Goal: Information Seeking & Learning: Get advice/opinions

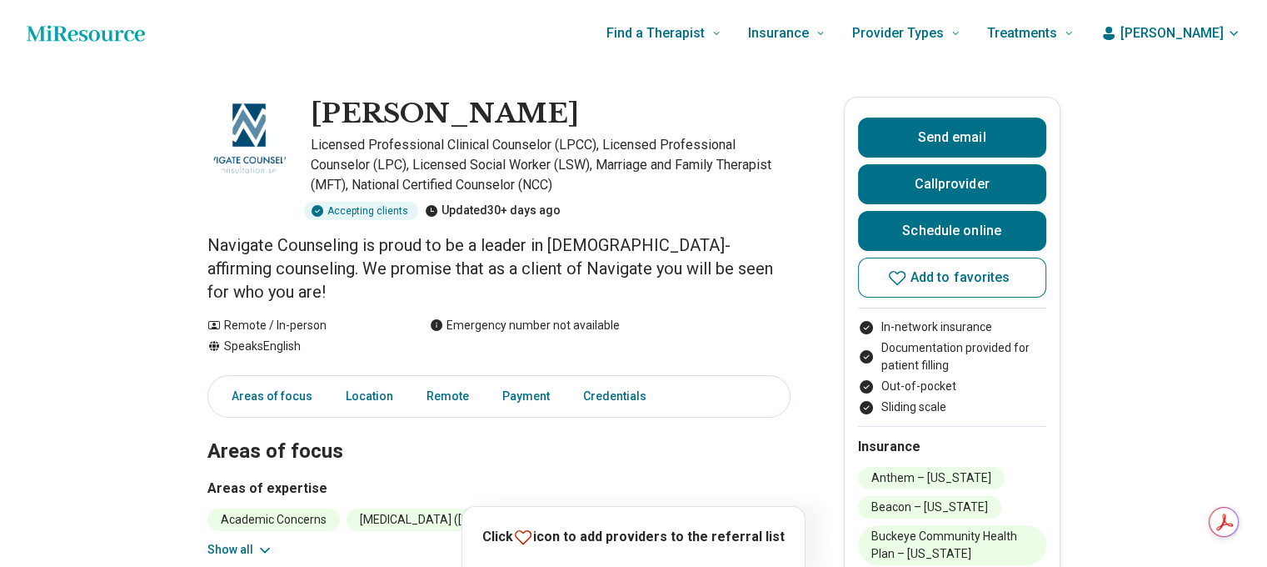
click at [1237, 34] on icon "button" at bounding box center [1234, 33] width 7 height 3
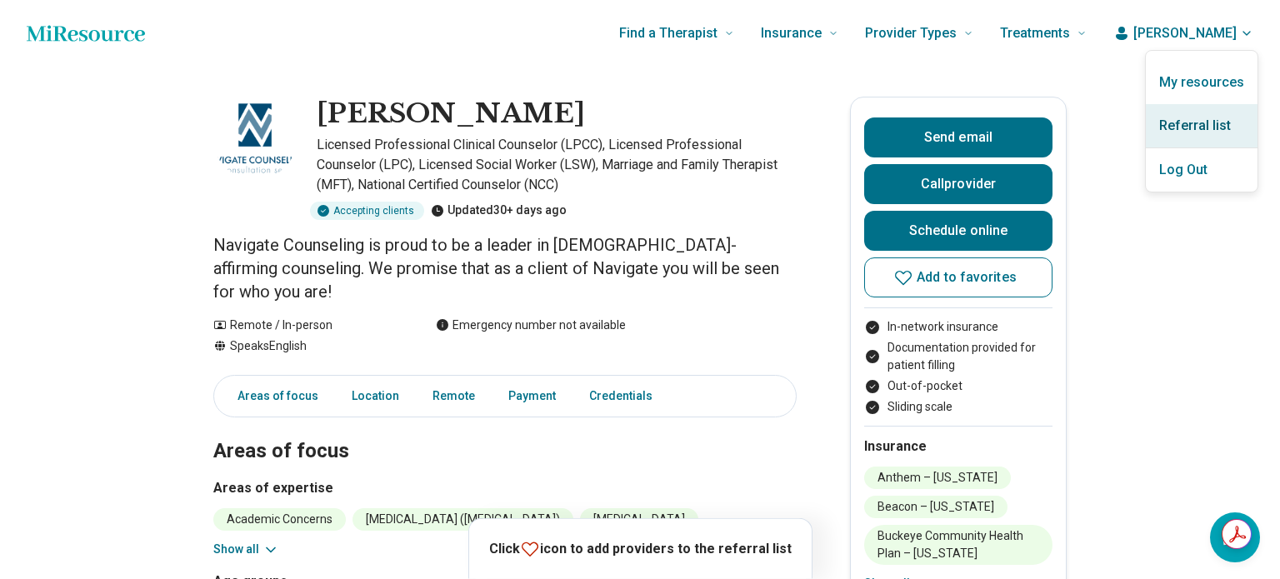
click at [1183, 117] on link "Referral list" at bounding box center [1202, 125] width 112 height 43
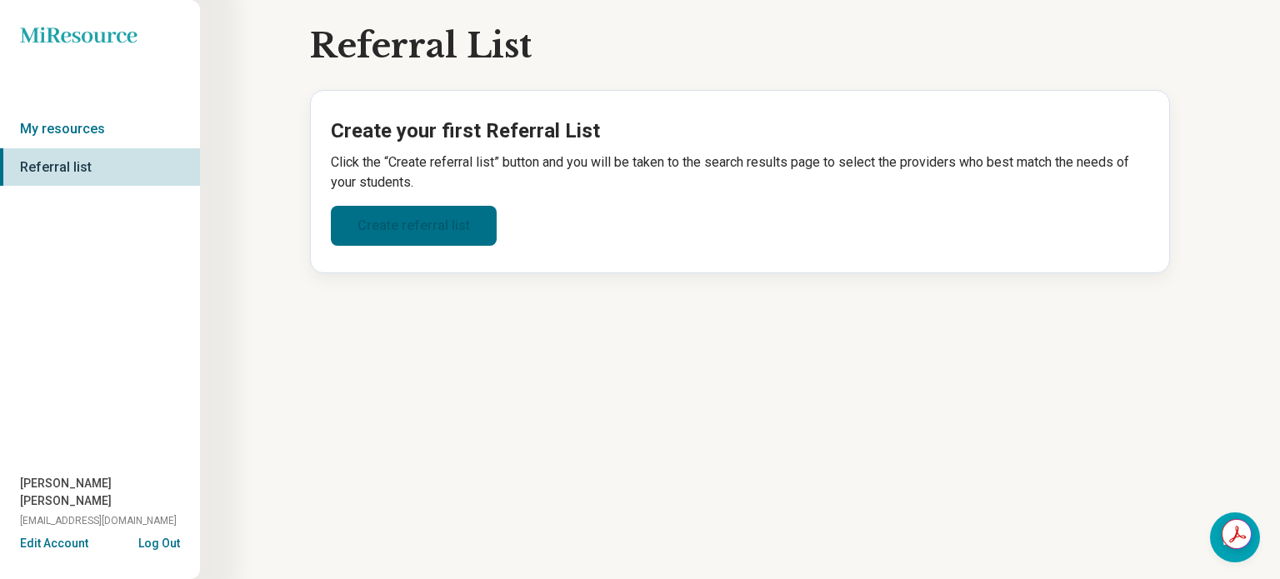
click at [417, 221] on link "Create referral list" at bounding box center [414, 226] width 166 height 40
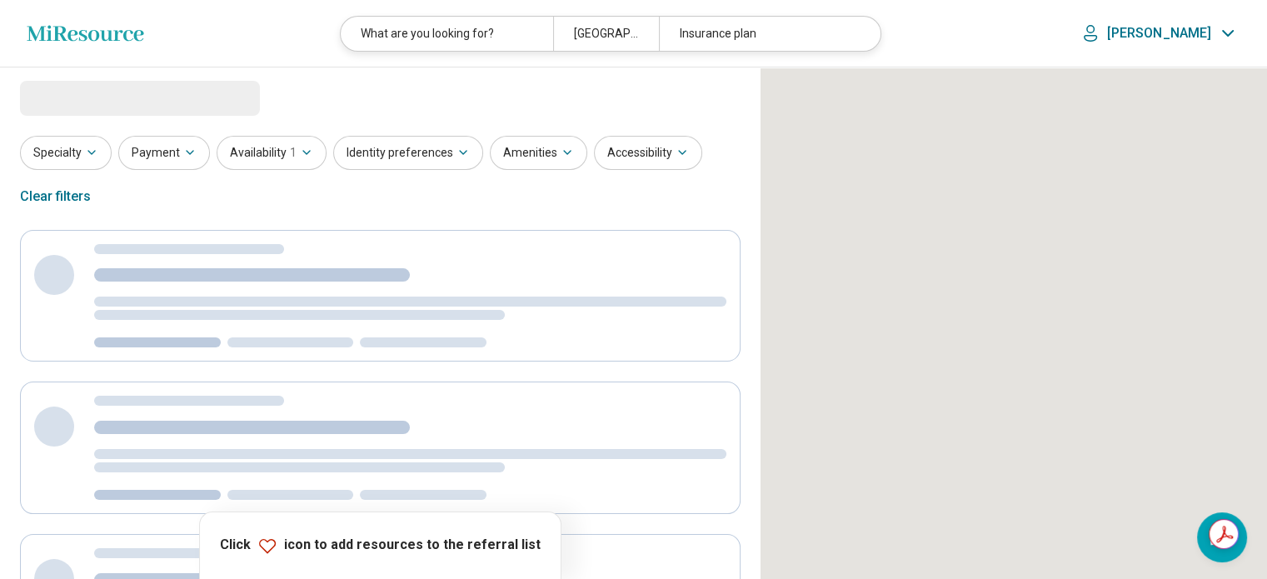
select select "***"
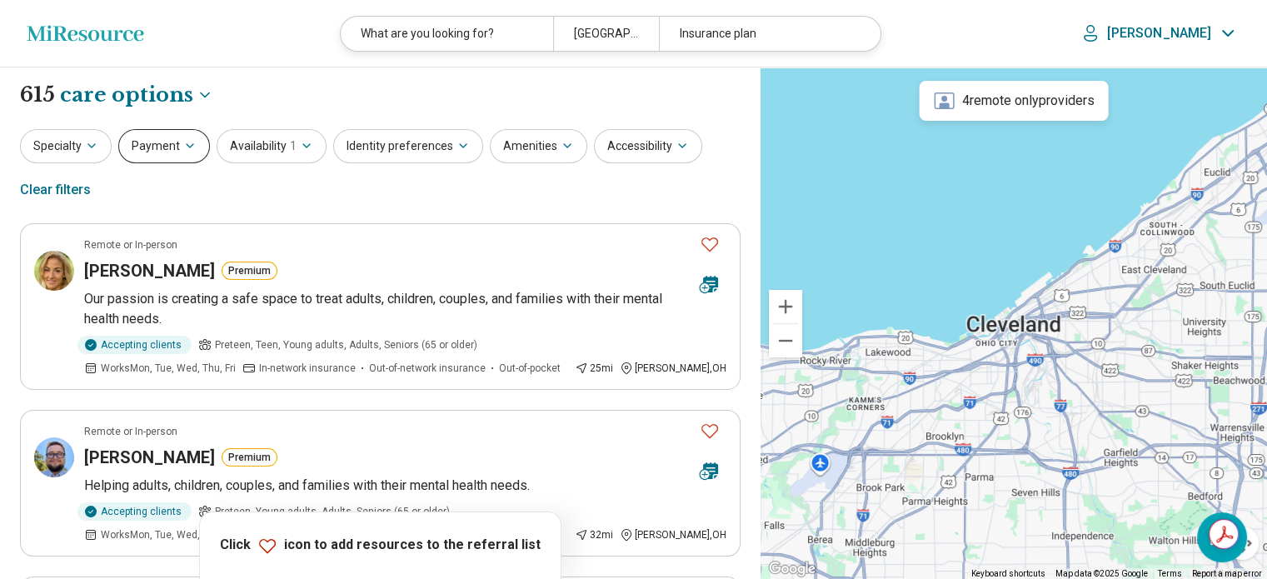
click at [183, 149] on icon "button" at bounding box center [189, 145] width 13 height 13
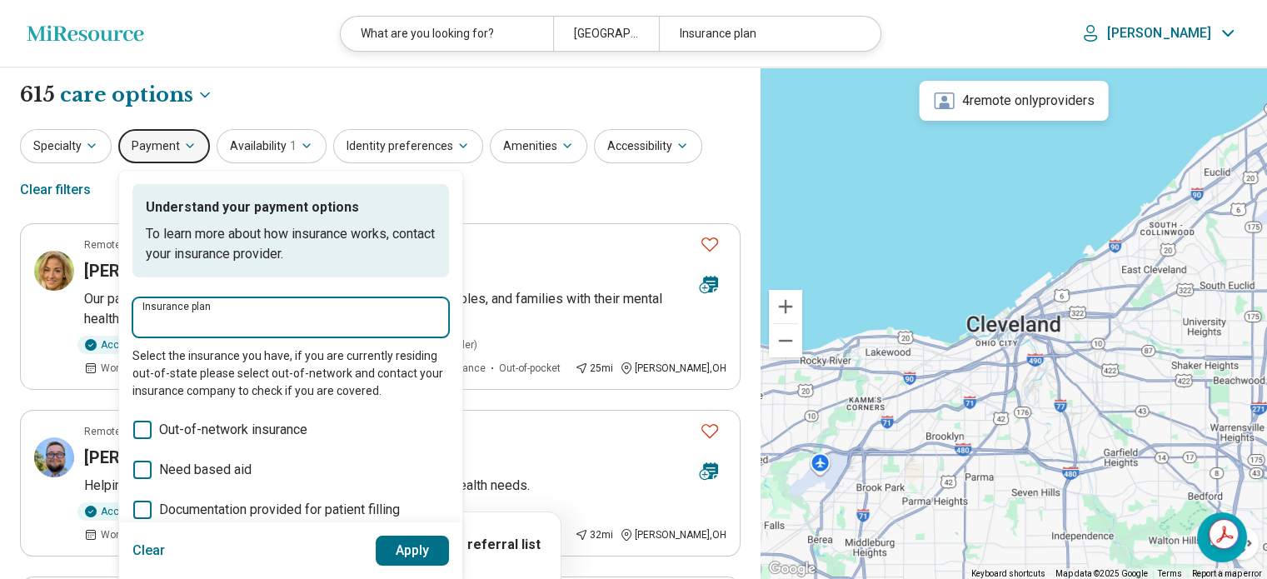
click at [173, 317] on input "Insurance plan" at bounding box center [290, 322] width 297 height 20
type input "**********"
click at [397, 557] on button "Apply" at bounding box center [413, 551] width 74 height 30
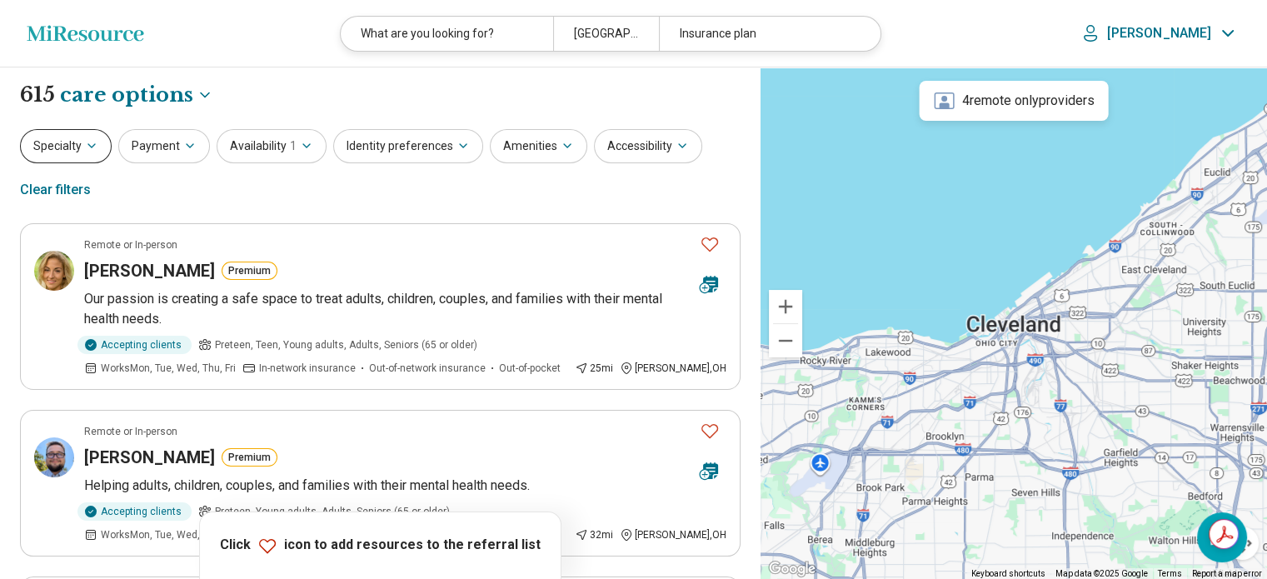
click at [87, 142] on icon "button" at bounding box center [91, 145] width 13 height 13
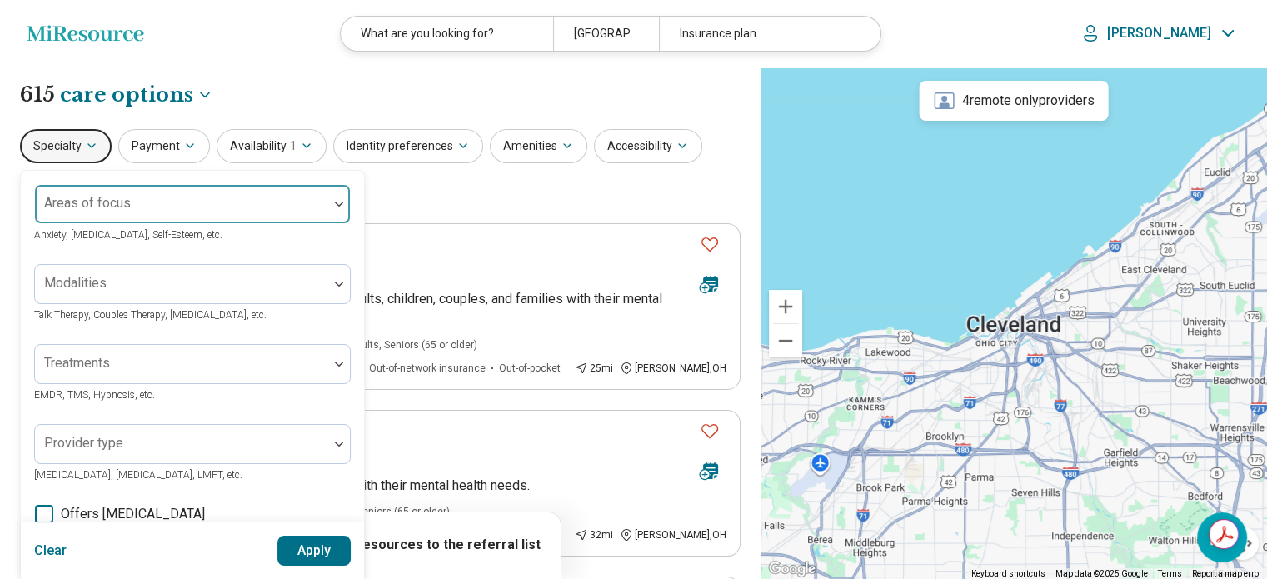
click at [101, 215] on div at bounding box center [182, 210] width 280 height 23
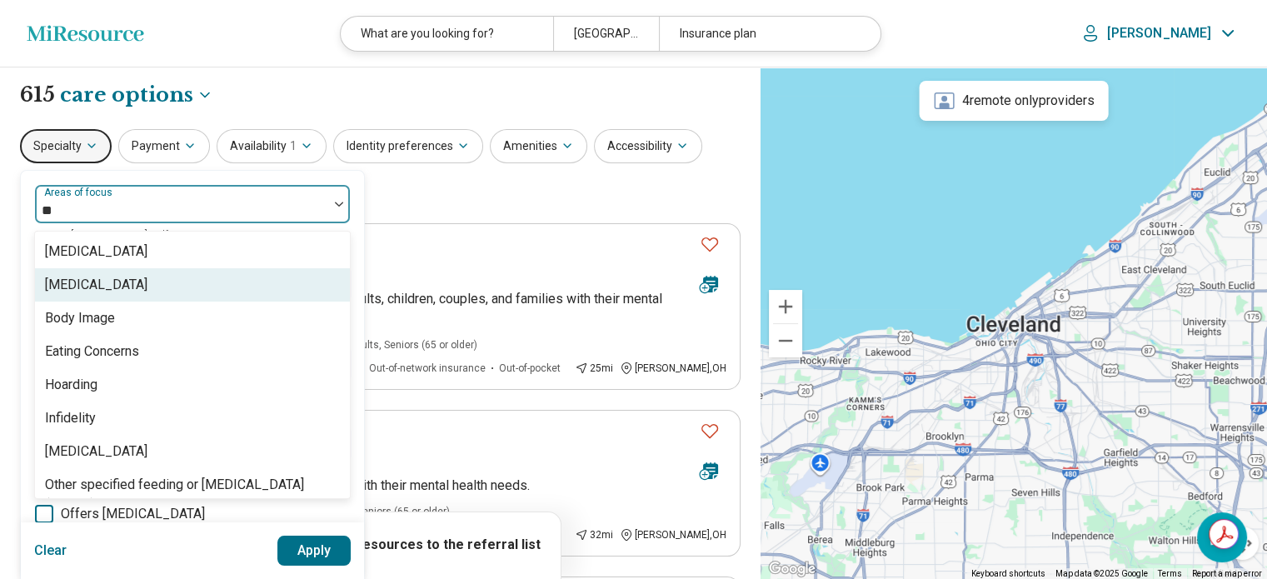
type input "*"
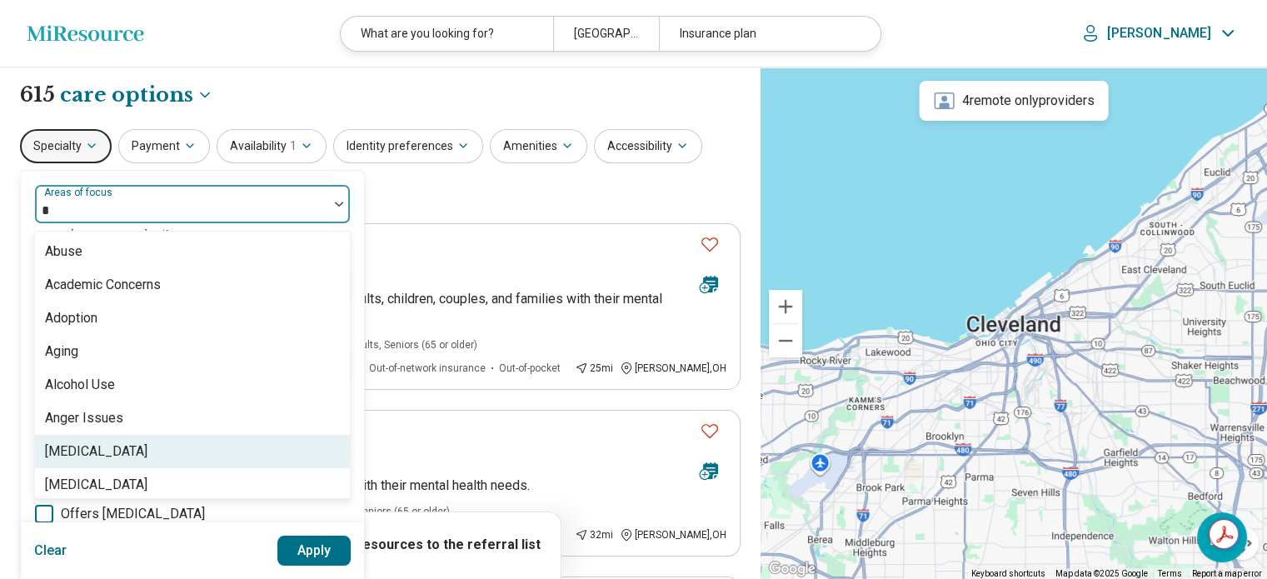
click at [107, 452] on div "Anorexia Nervosa" at bounding box center [96, 452] width 102 height 20
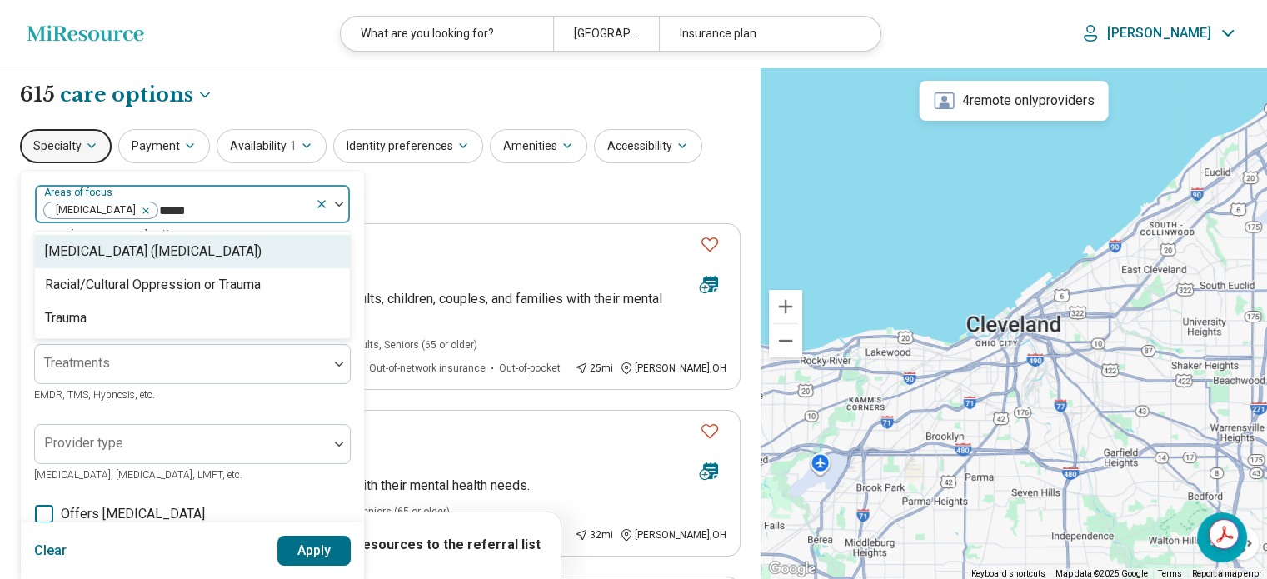
type input "******"
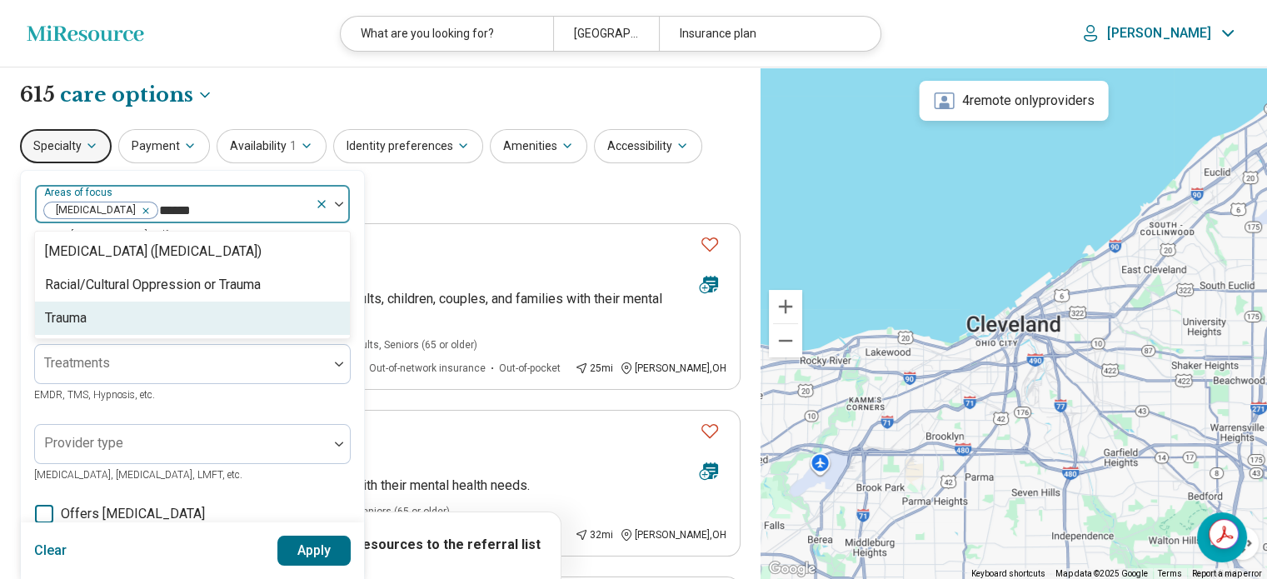
click at [62, 326] on div "Trauma" at bounding box center [66, 318] width 42 height 20
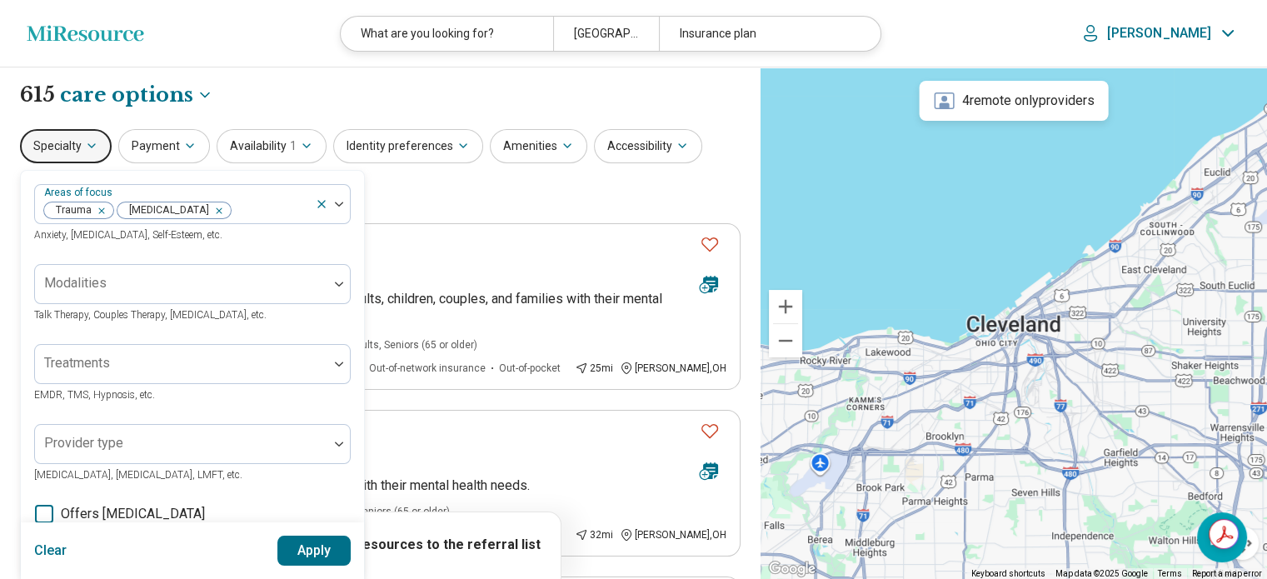
click at [308, 552] on button "Apply" at bounding box center [314, 551] width 74 height 30
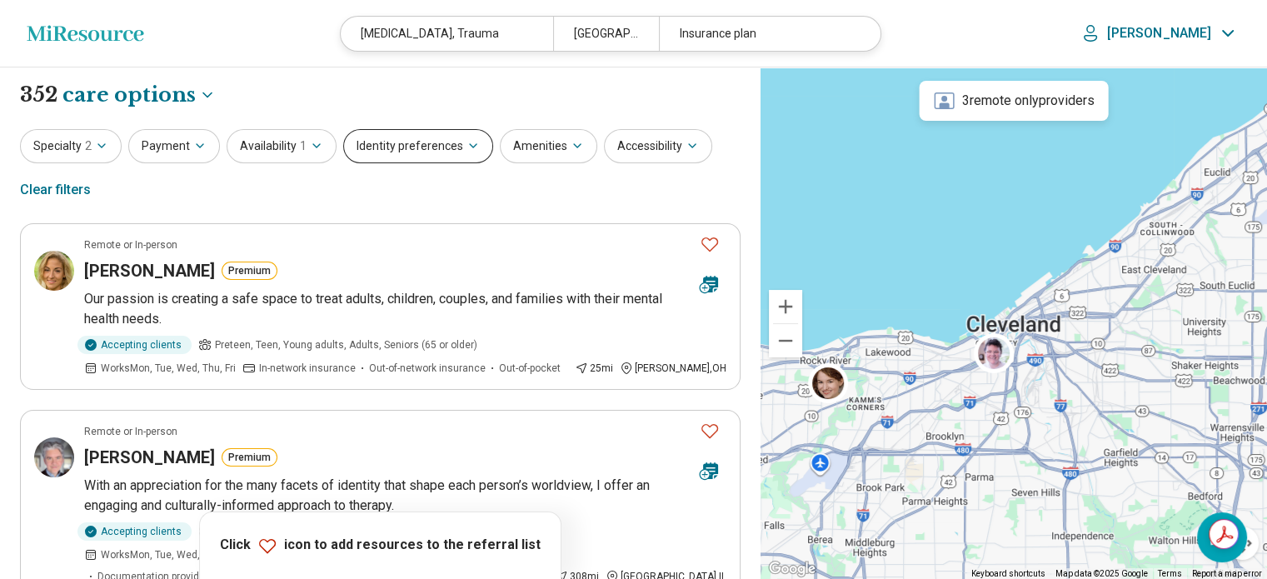
click at [470, 146] on icon "button" at bounding box center [473, 145] width 7 height 3
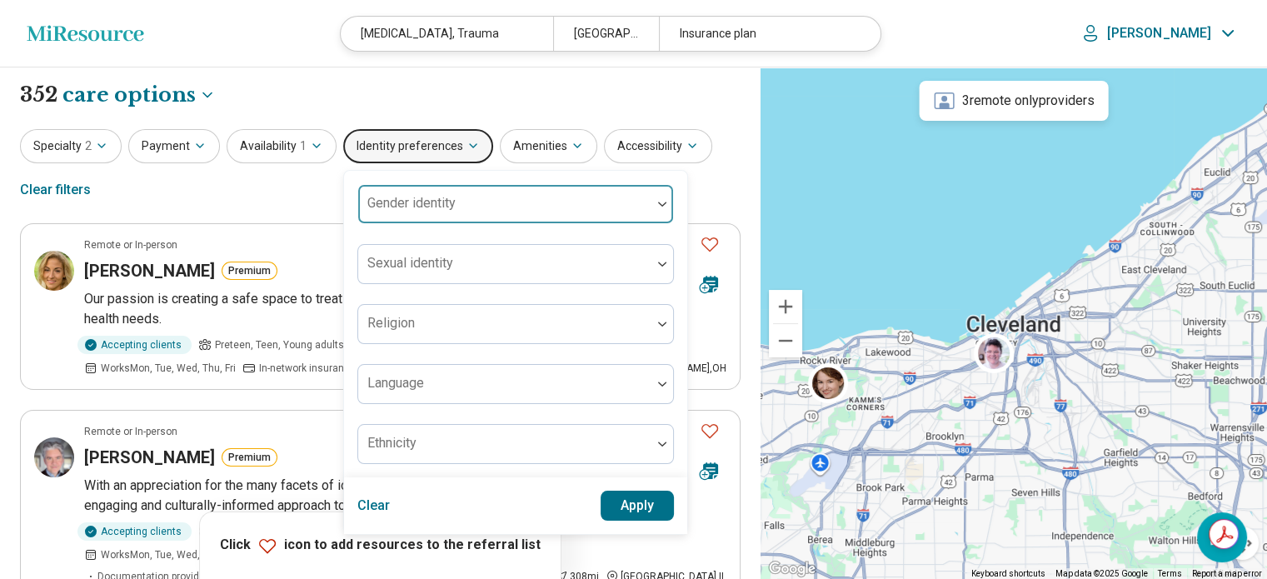
click at [659, 208] on div at bounding box center [663, 204] width 22 height 38
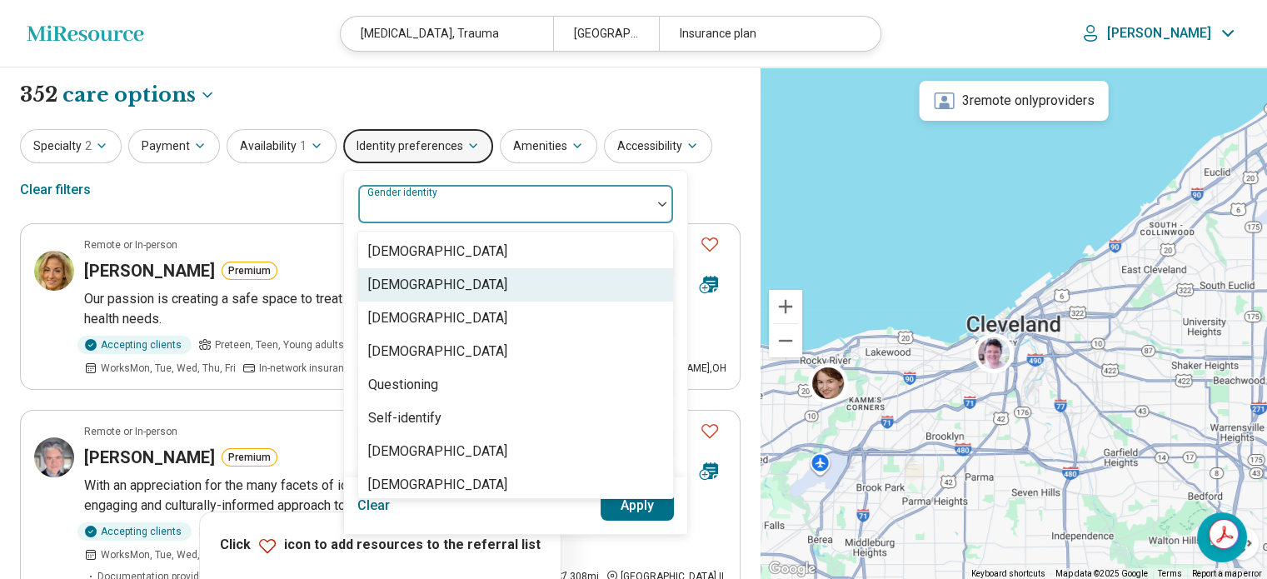
click at [451, 283] on div "[DEMOGRAPHIC_DATA]" at bounding box center [437, 285] width 139 height 20
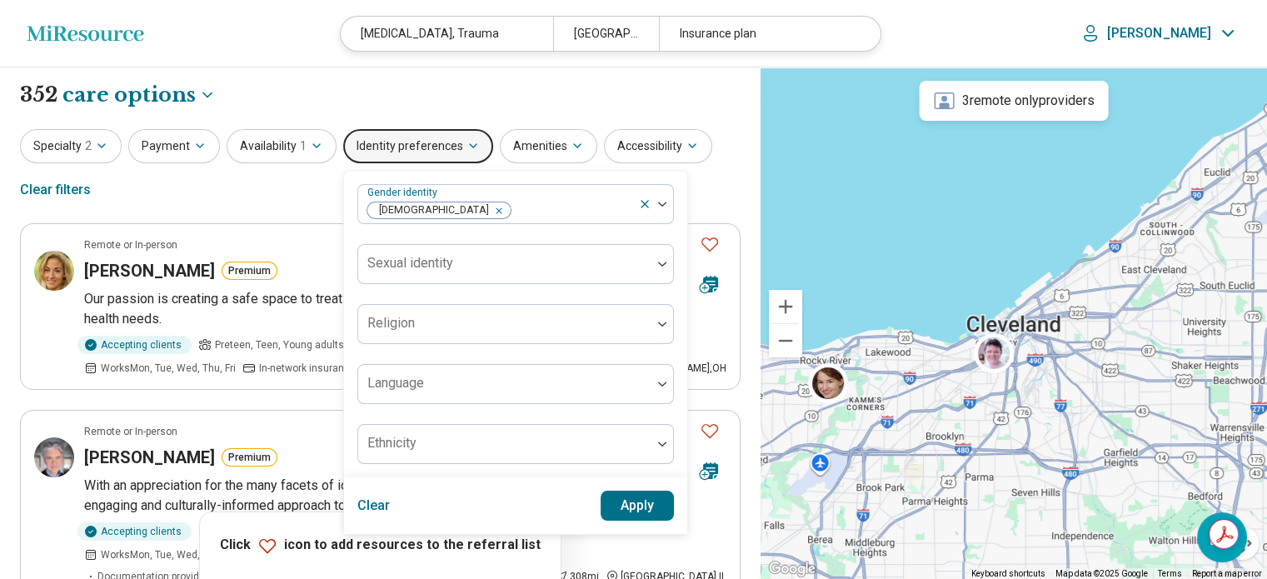
click at [630, 503] on button "Apply" at bounding box center [638, 506] width 74 height 30
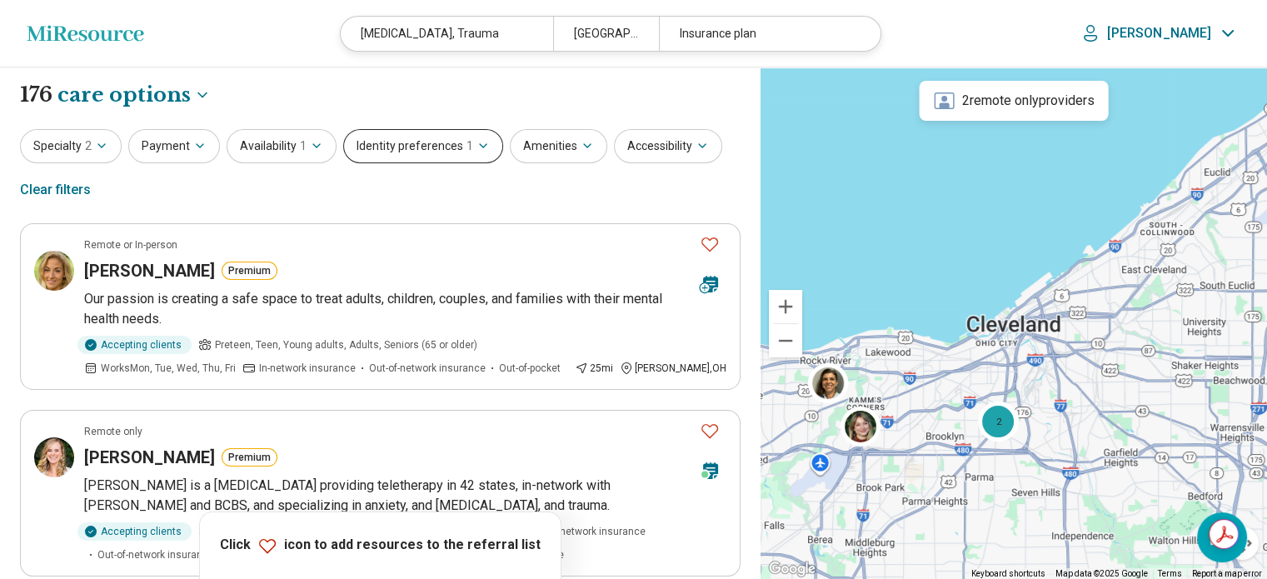
click at [477, 149] on icon "button" at bounding box center [483, 145] width 13 height 13
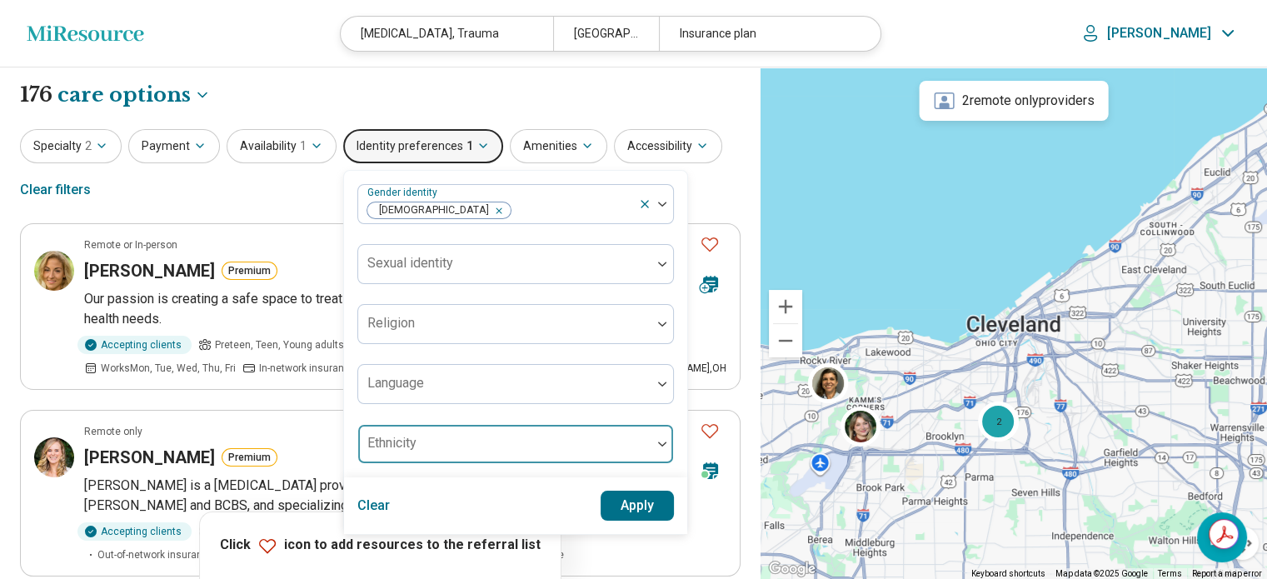
click at [658, 443] on img at bounding box center [662, 444] width 8 height 5
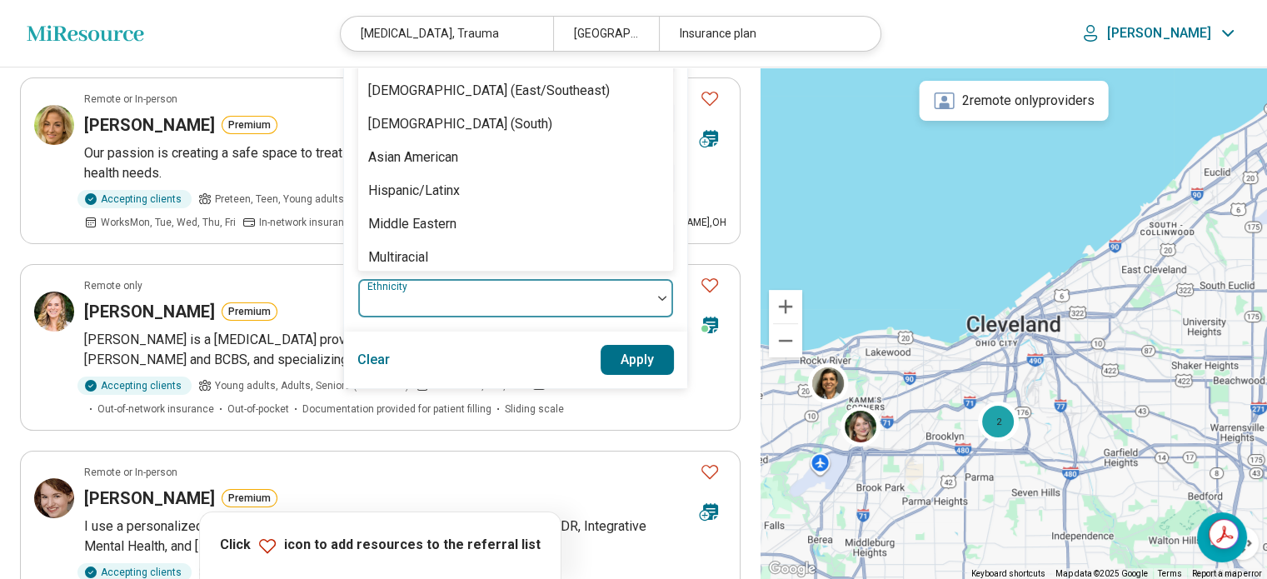
scroll to position [165, 0]
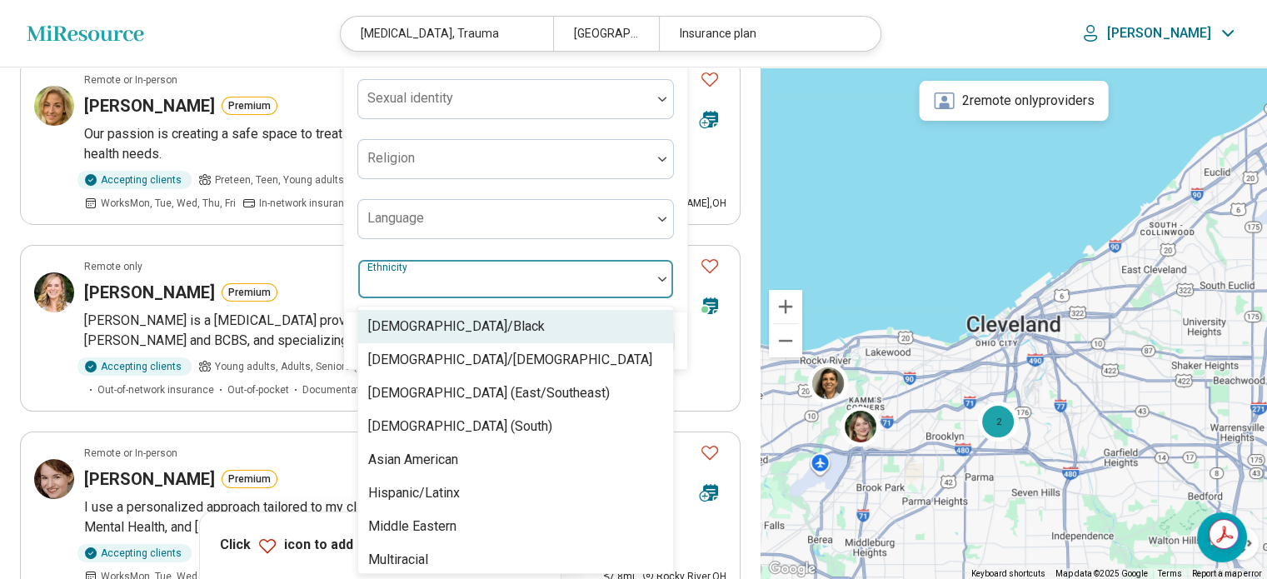
click at [429, 327] on div "[DEMOGRAPHIC_DATA]/Black" at bounding box center [456, 327] width 177 height 20
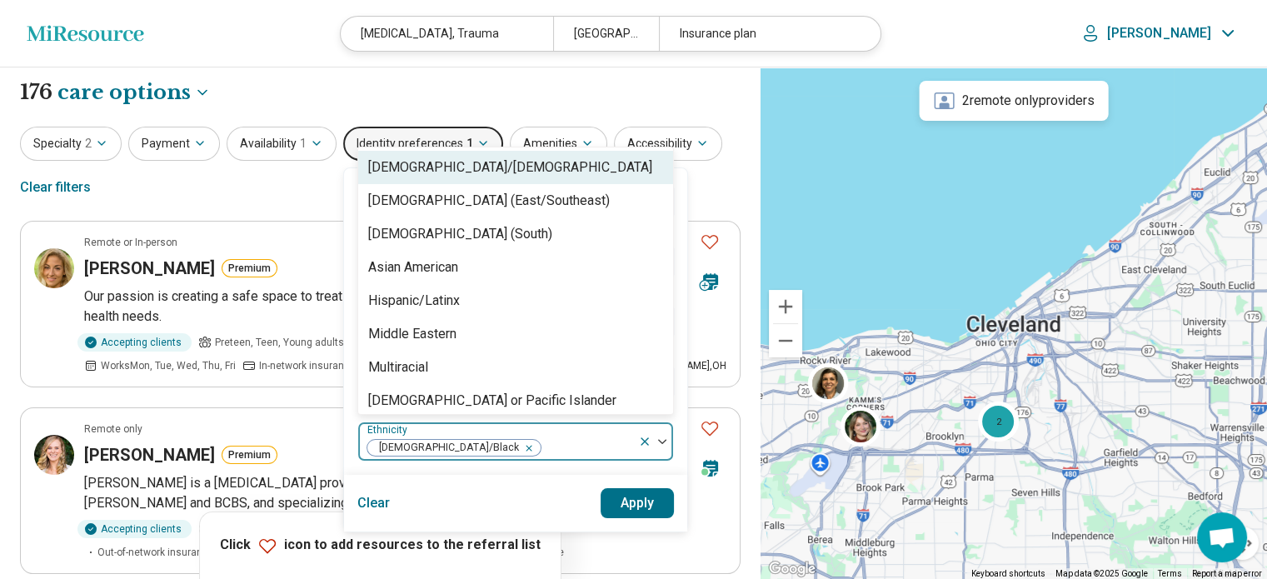
scroll to position [10, 0]
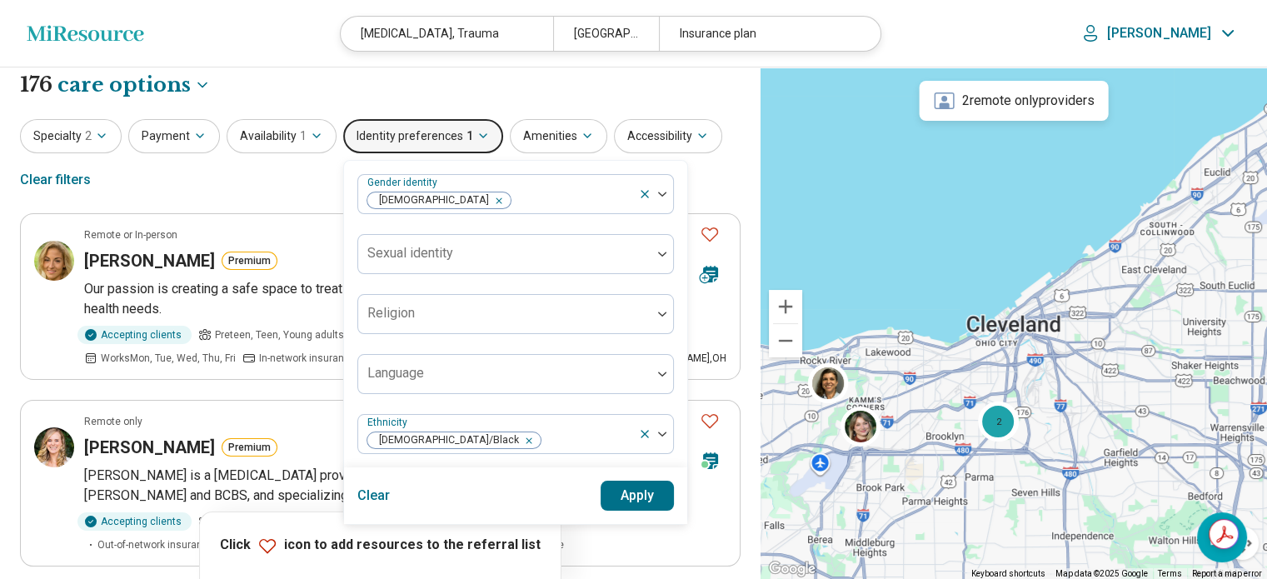
click at [635, 506] on button "Apply" at bounding box center [638, 496] width 74 height 30
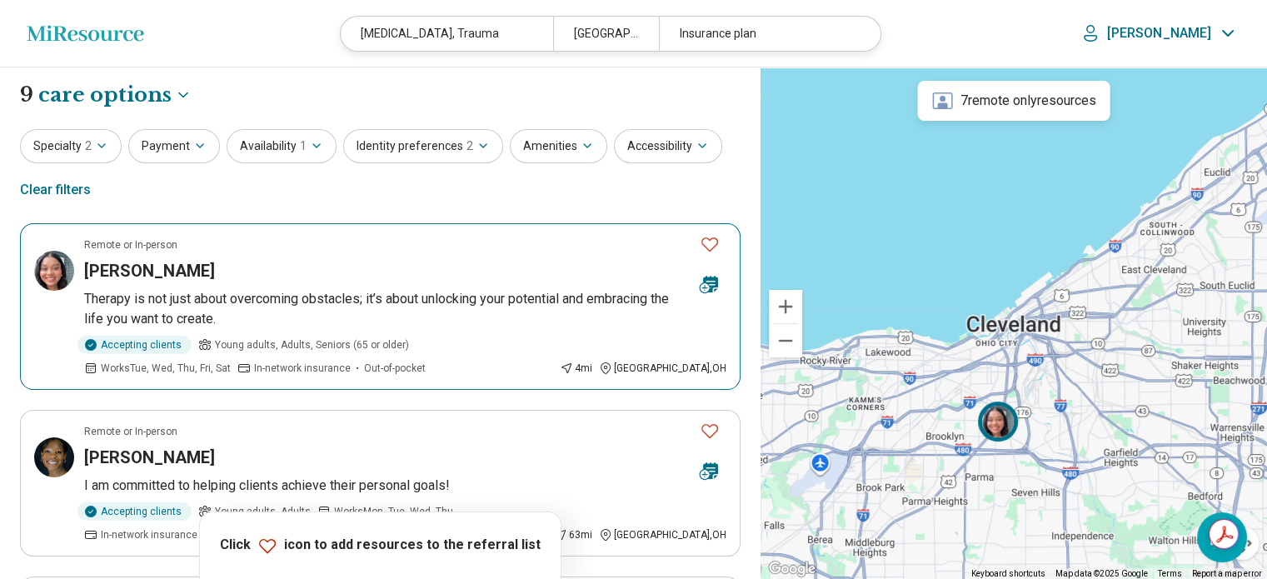
click at [150, 268] on h3 "Justine Buzalka" at bounding box center [149, 270] width 131 height 23
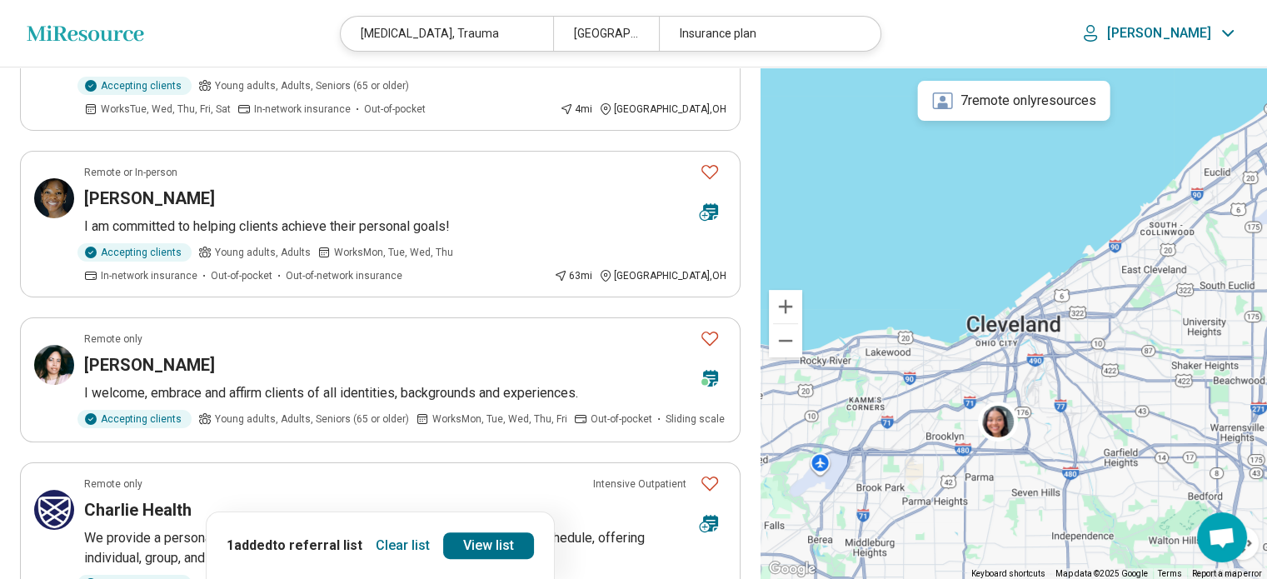
scroll to position [310, 0]
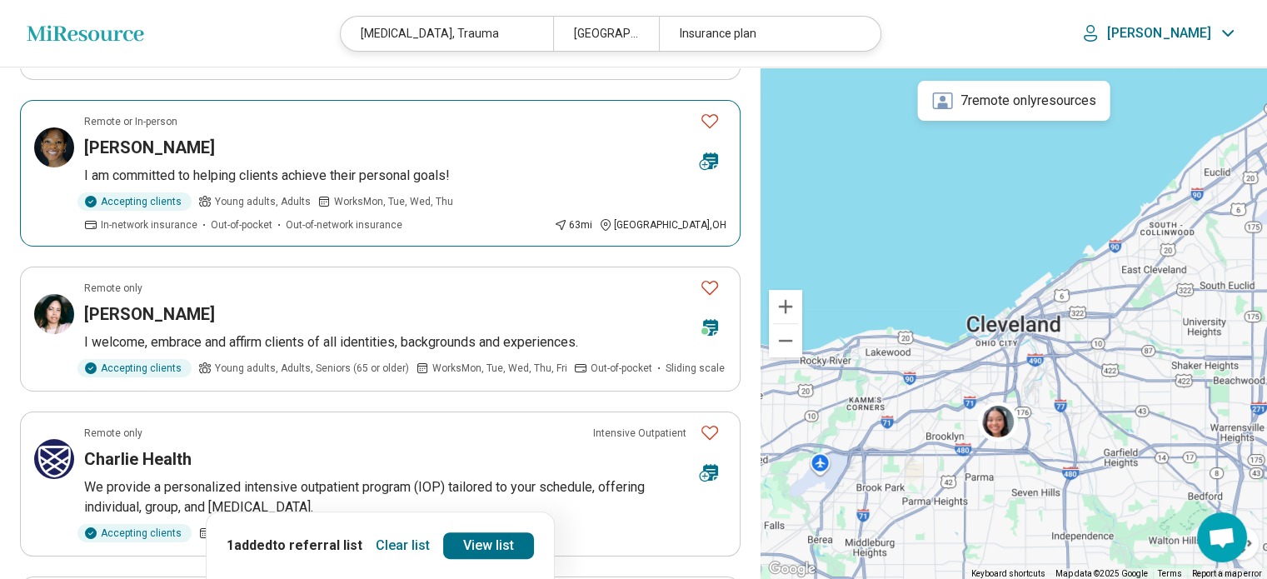
click at [133, 140] on h3 "Christina Lloyd" at bounding box center [149, 147] width 131 height 23
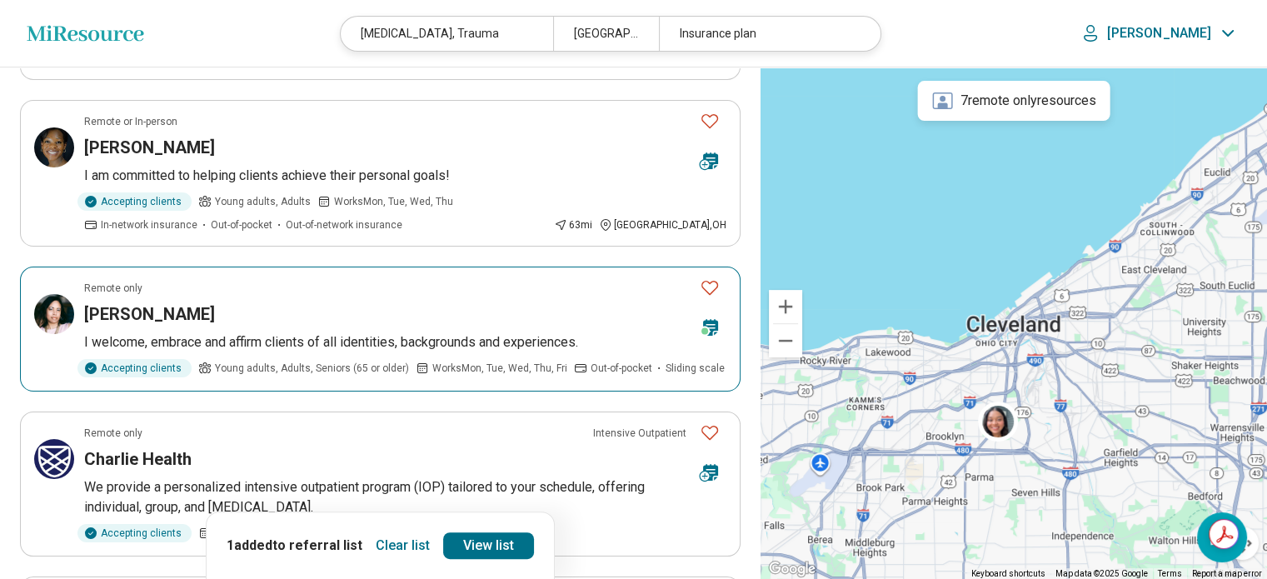
click at [125, 307] on h3 "Shawn Blue" at bounding box center [149, 313] width 131 height 23
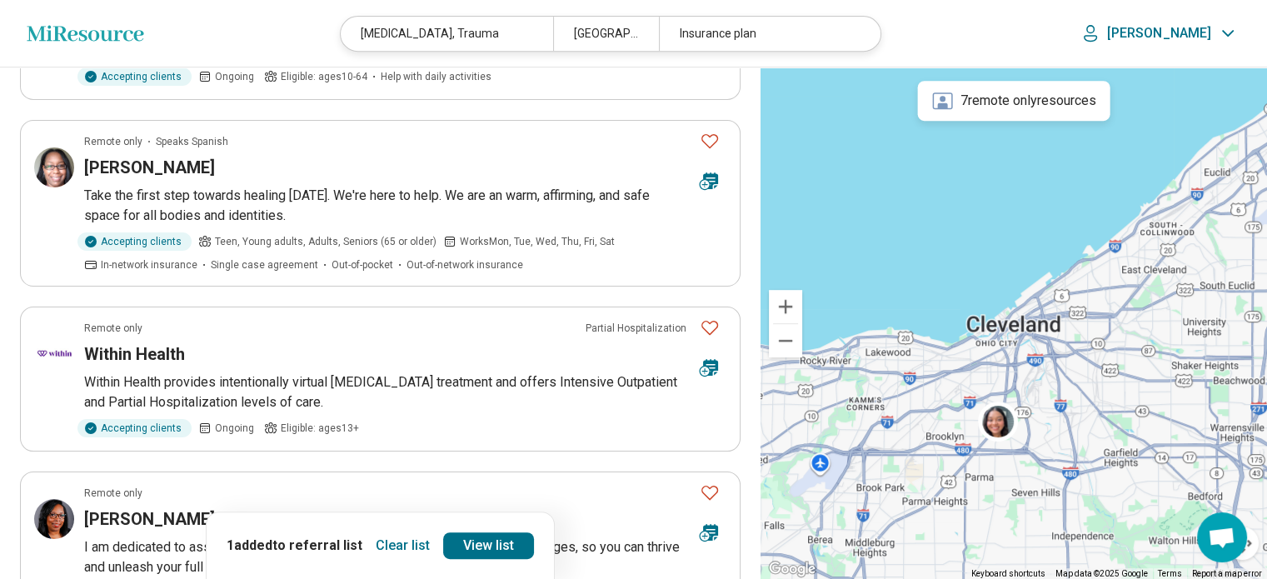
scroll to position [764, 0]
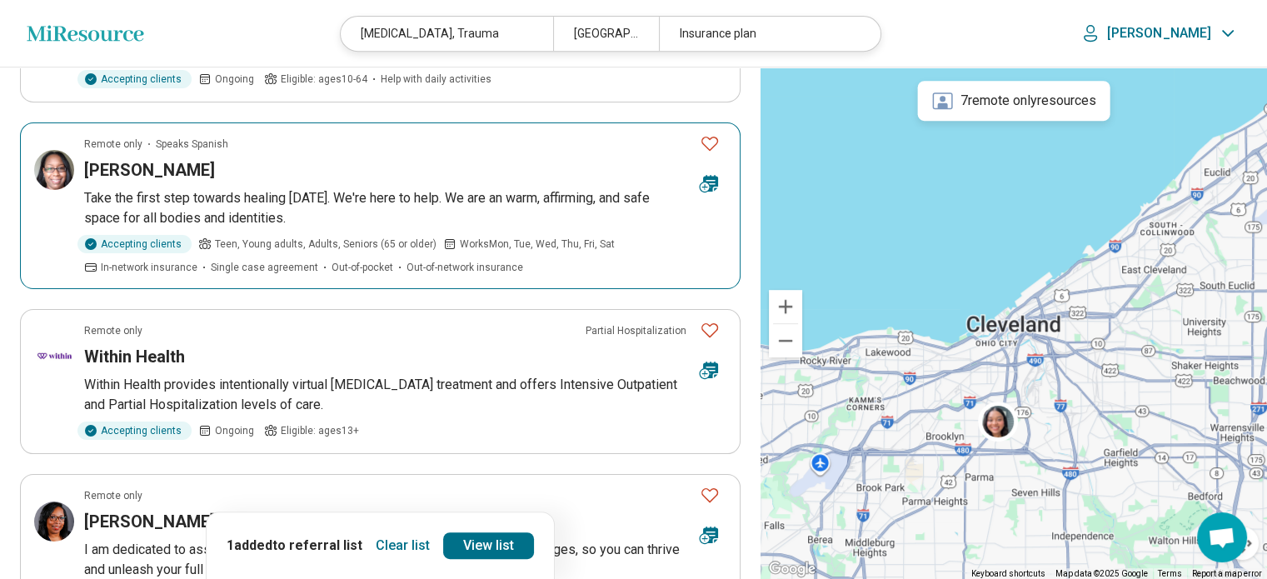
click at [133, 168] on h3 "Aretha Steele" at bounding box center [149, 169] width 131 height 23
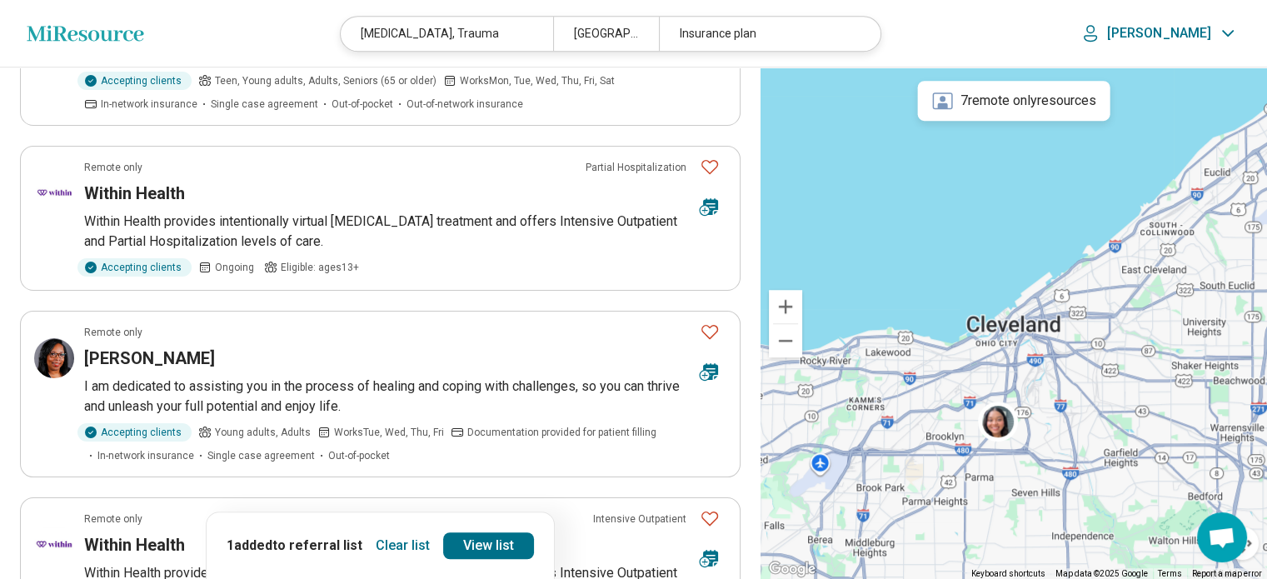
scroll to position [940, 0]
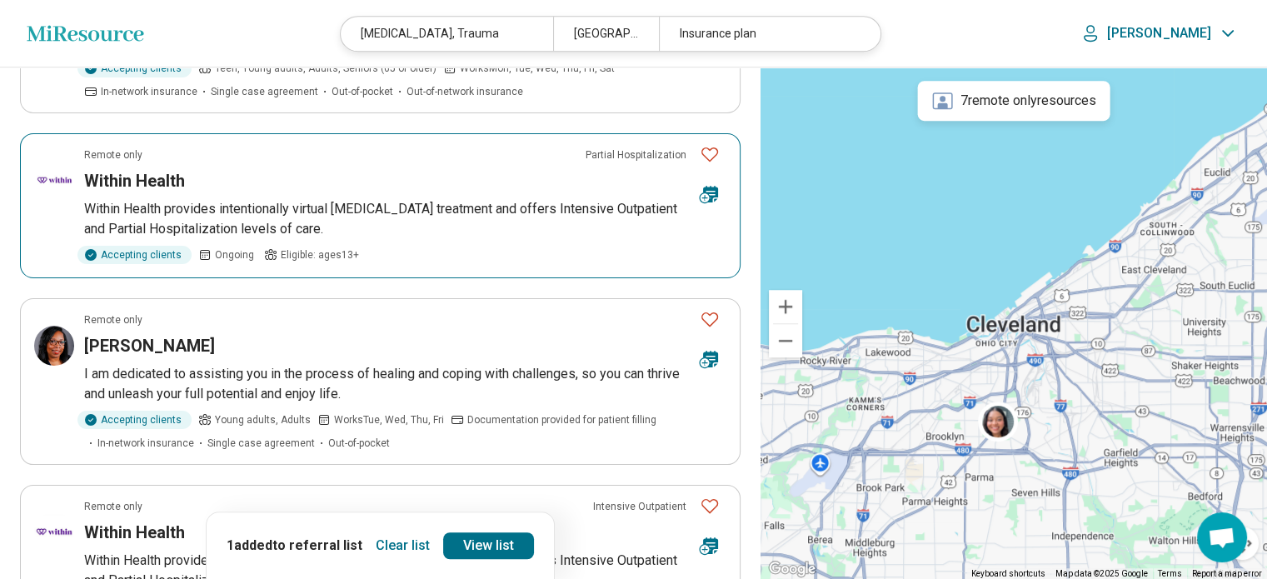
click at [111, 182] on h3 "Within Health" at bounding box center [134, 180] width 101 height 23
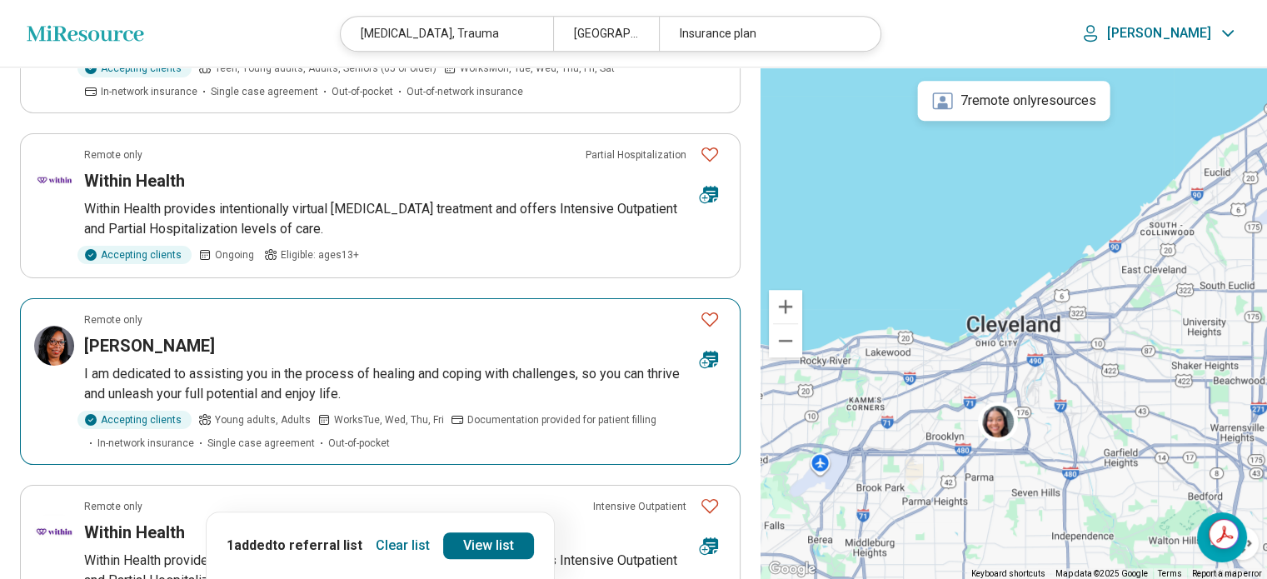
click at [118, 342] on h3 "[PERSON_NAME]" at bounding box center [149, 345] width 131 height 23
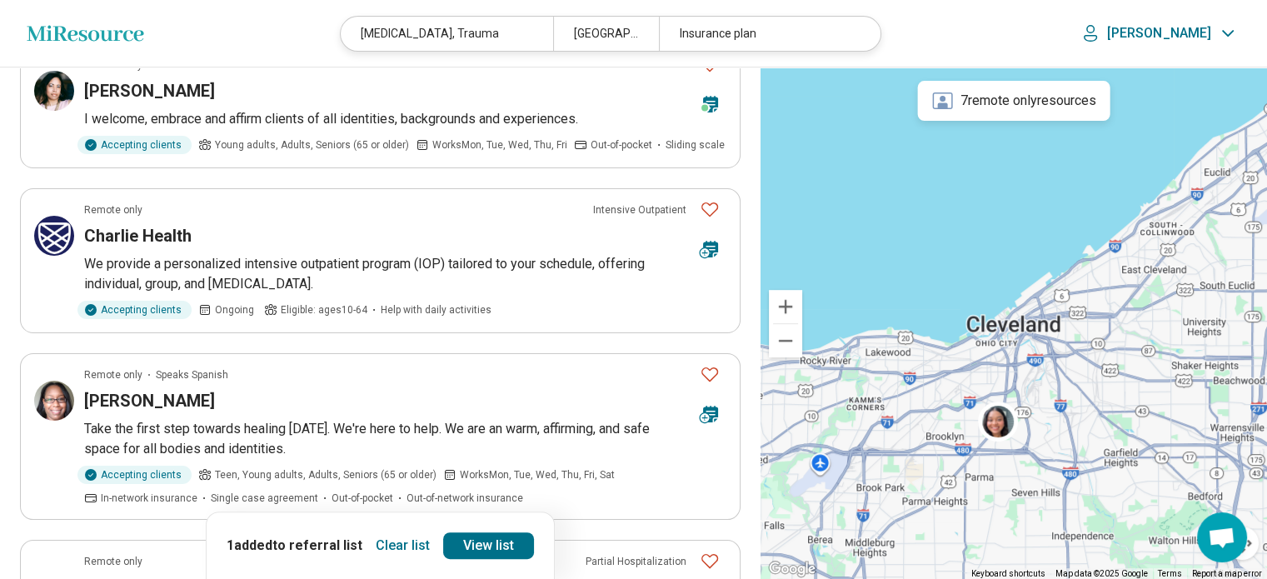
scroll to position [539, 0]
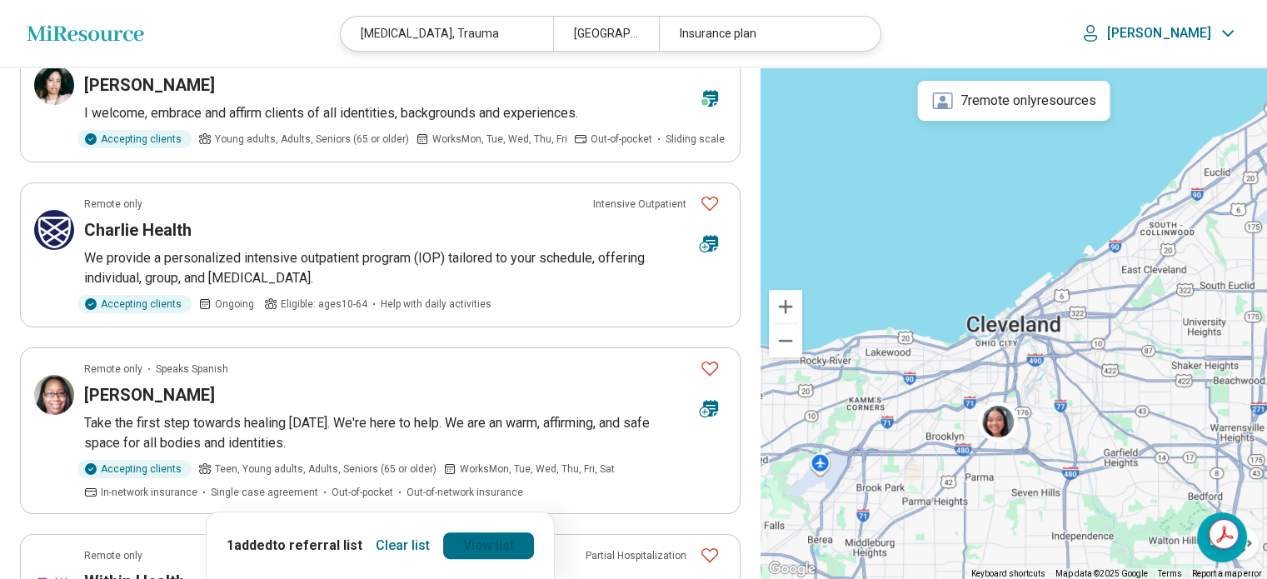
click at [490, 544] on link "View list" at bounding box center [488, 545] width 91 height 27
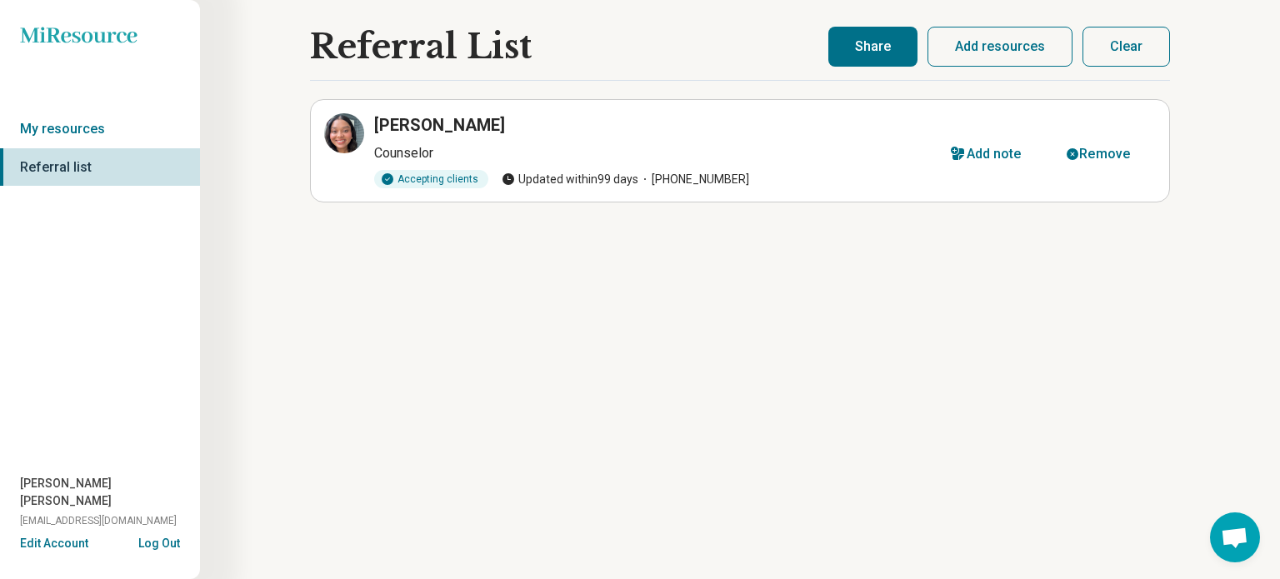
click at [389, 127] on h3 "Justine Buzalka" at bounding box center [439, 124] width 131 height 23
click at [337, 136] on icon at bounding box center [344, 133] width 20 height 20
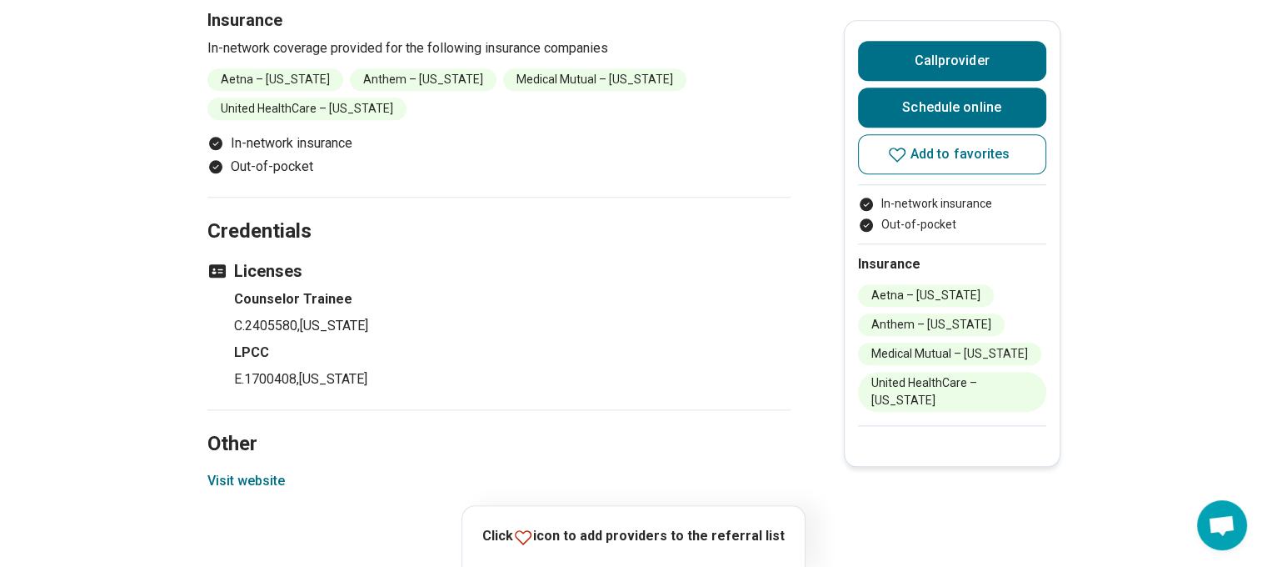
scroll to position [1627, 0]
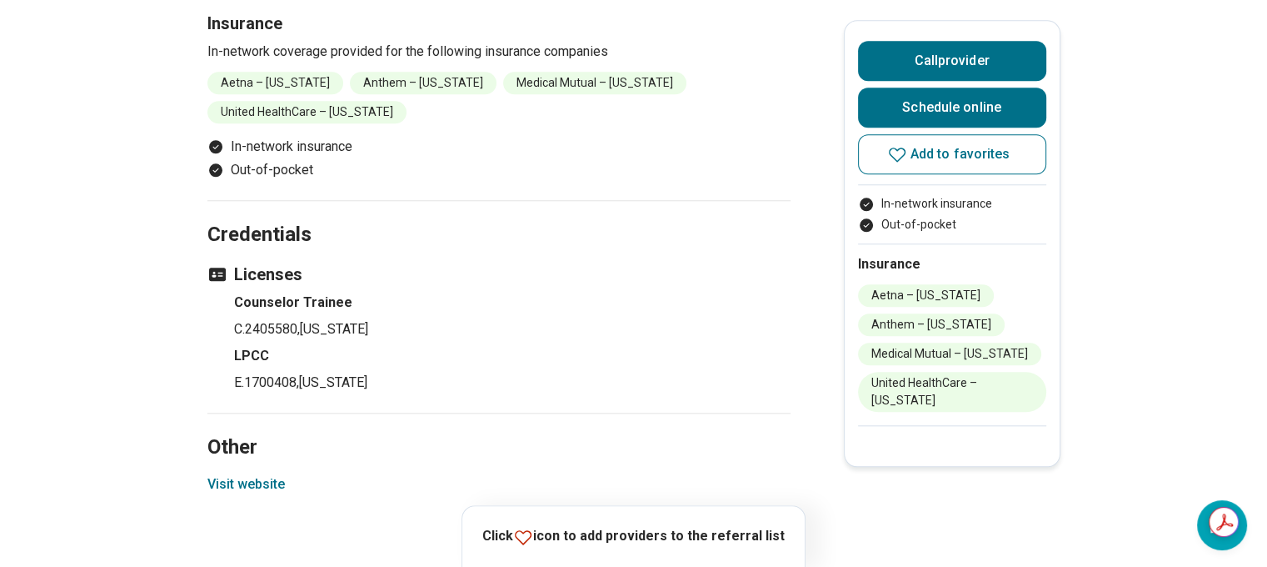
click at [241, 474] on button "Visit website" at bounding box center [245, 484] width 77 height 20
click at [906, 152] on icon at bounding box center [897, 154] width 20 height 20
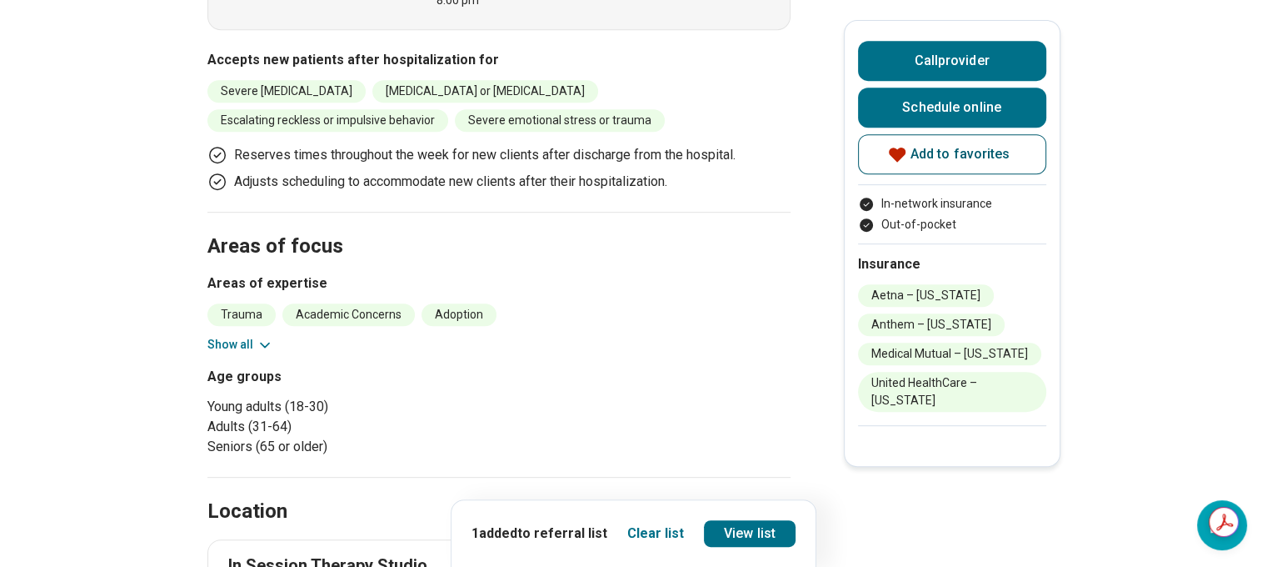
scroll to position [777, 0]
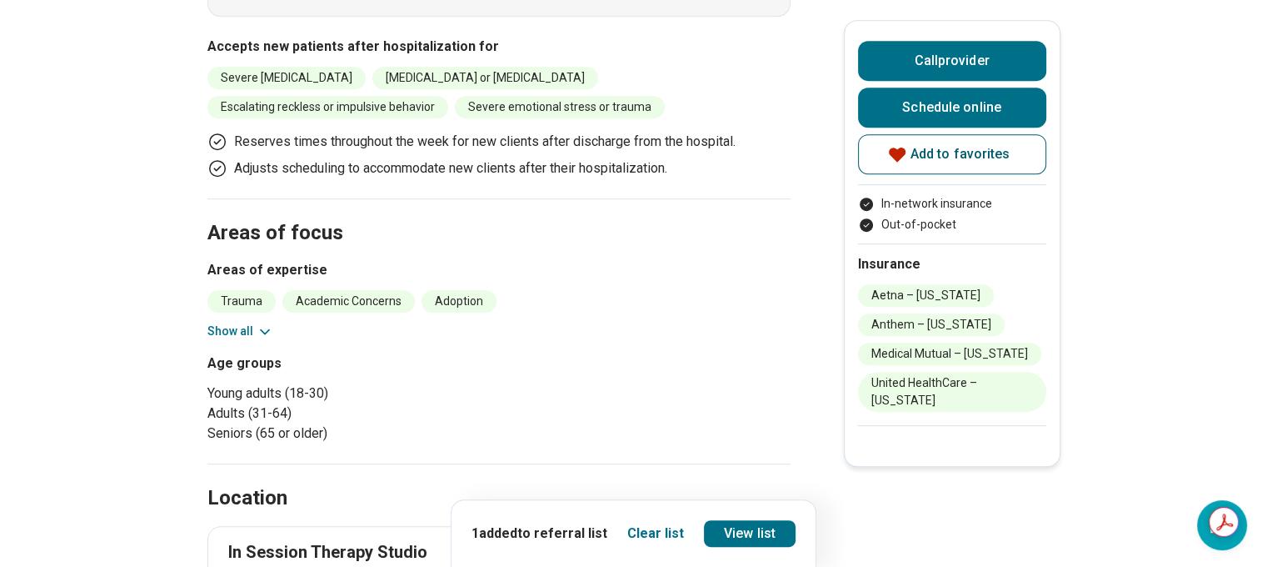
click at [267, 329] on icon at bounding box center [265, 331] width 8 height 4
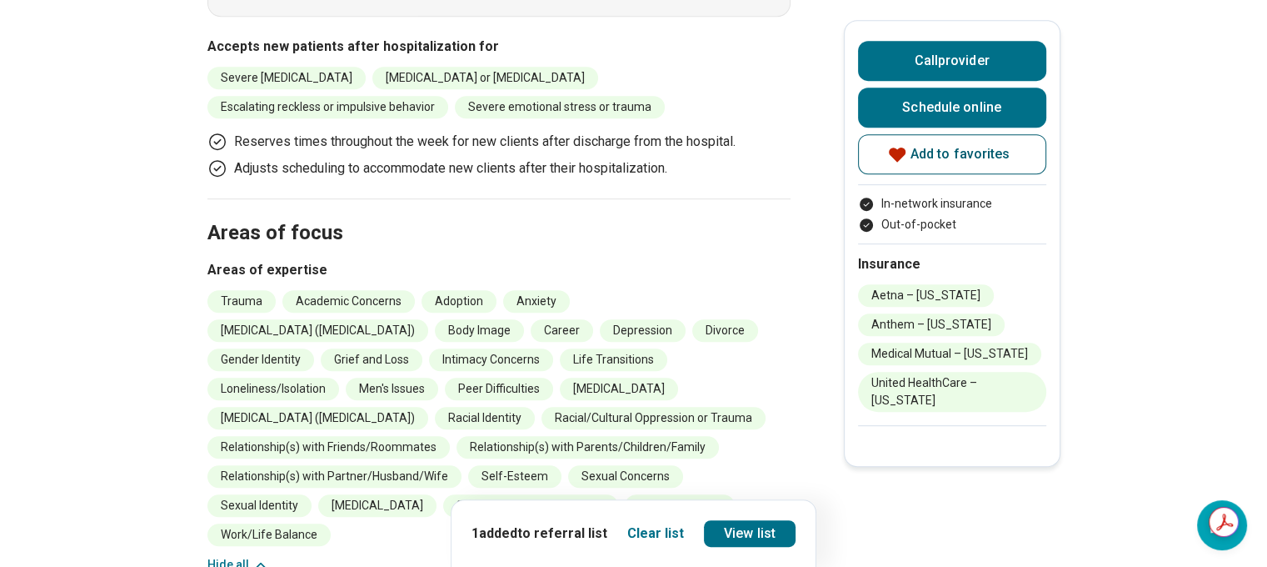
click at [1195, 265] on main "Justine Buzalka ( She/Her/Hers ) Counselor Accepting clients Updated 30+ days a…" at bounding box center [633, 477] width 1267 height 2375
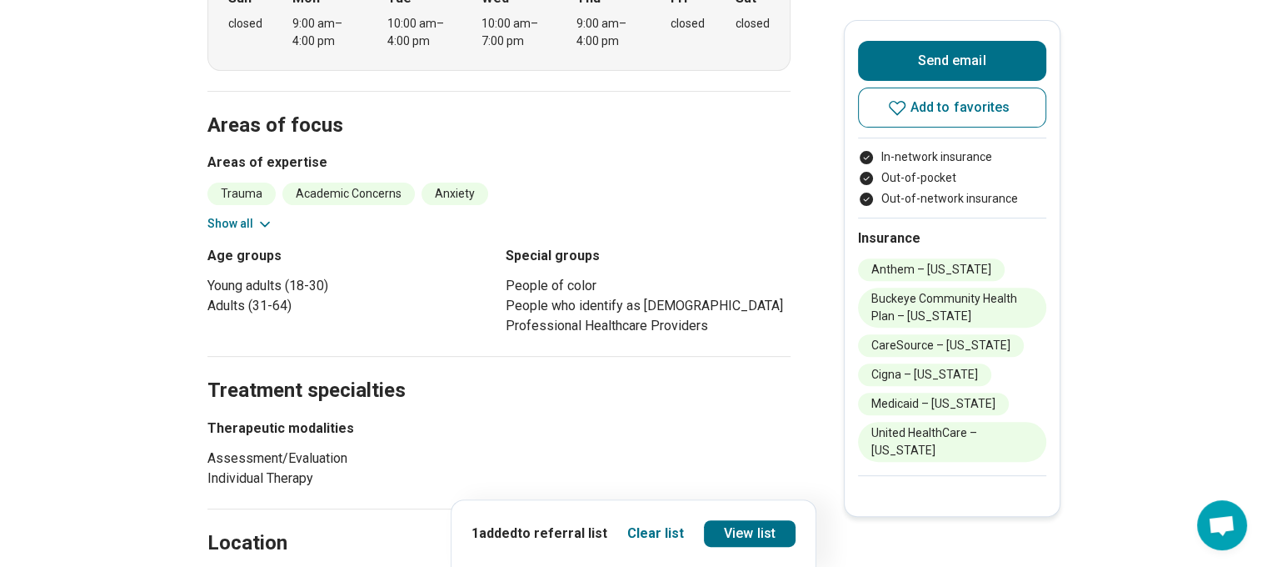
scroll to position [549, 0]
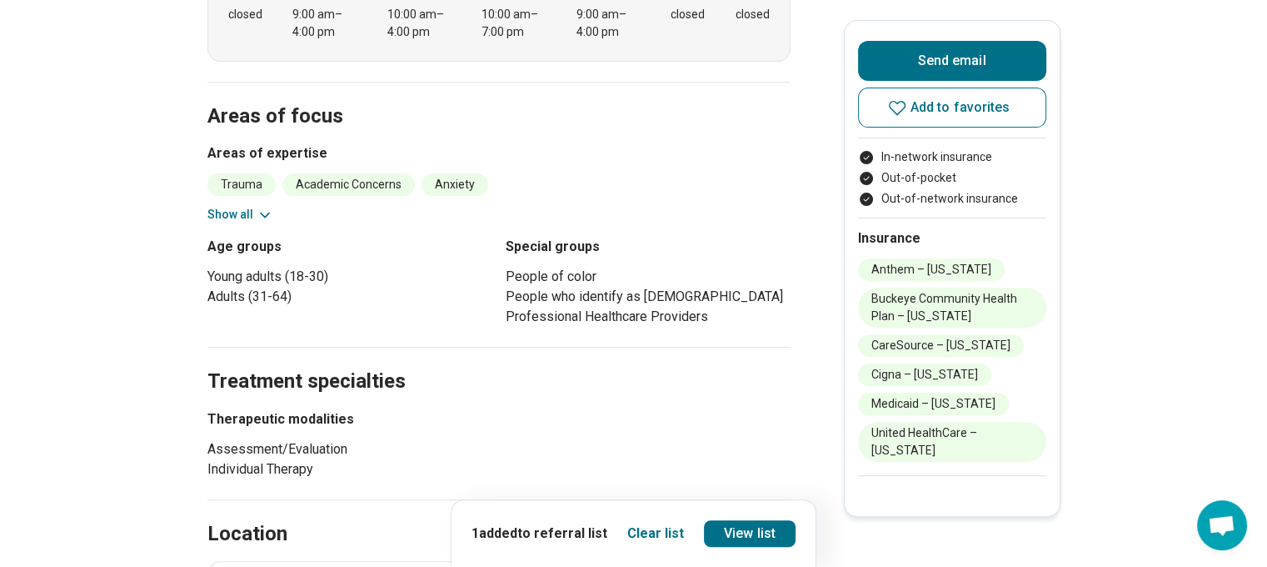
click at [261, 207] on icon at bounding box center [265, 215] width 17 height 17
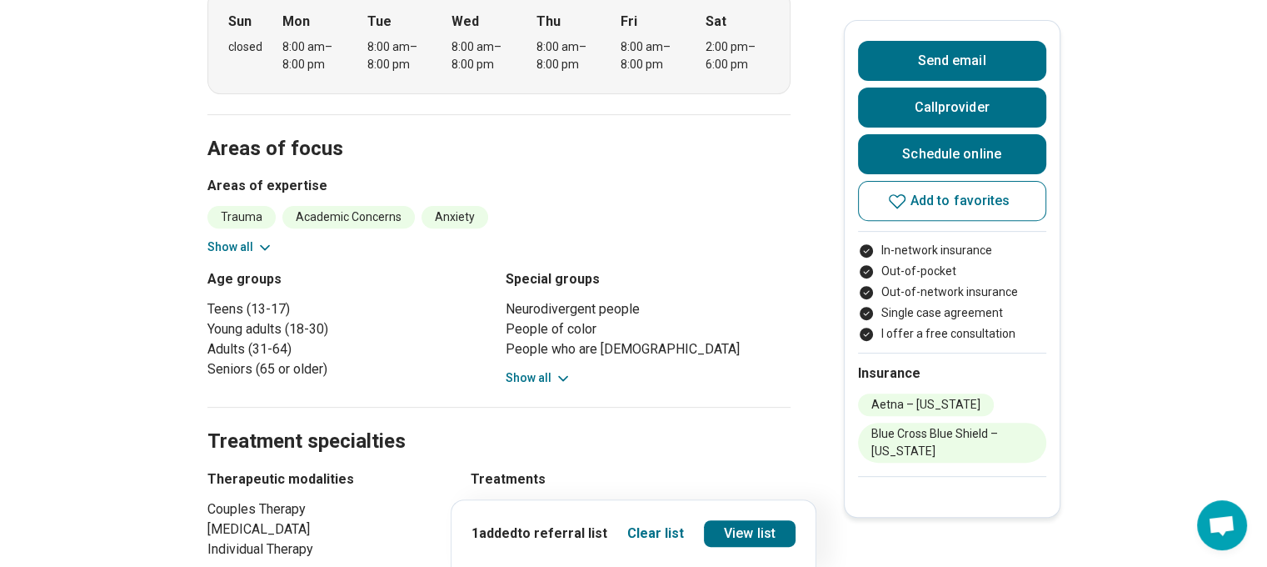
scroll to position [582, 0]
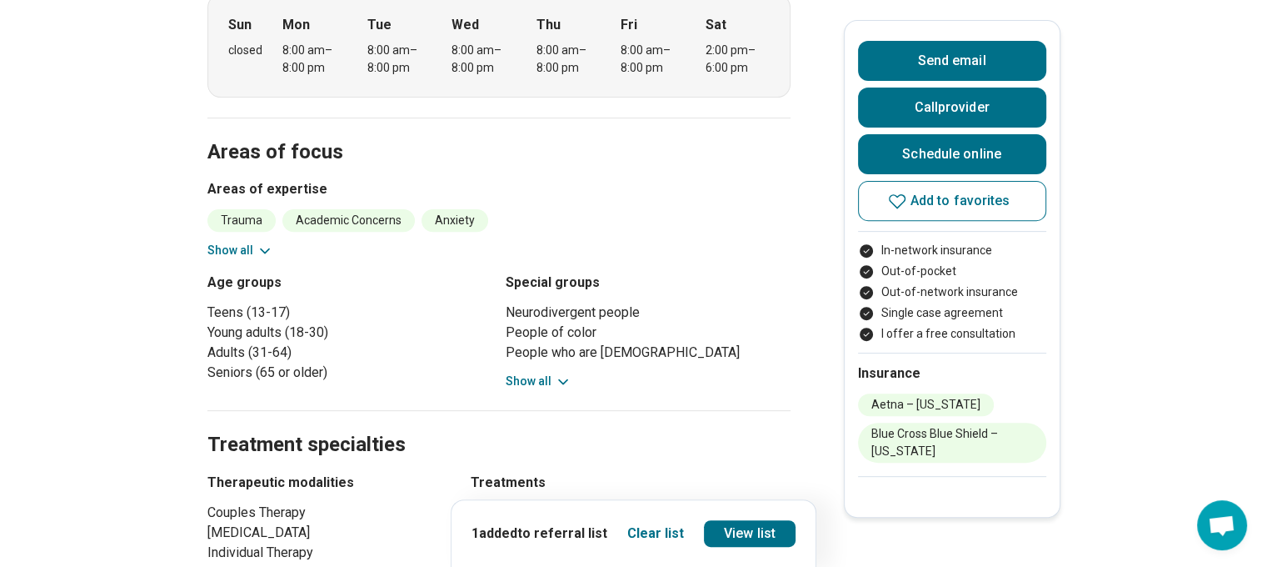
click at [266, 248] on icon at bounding box center [265, 250] width 8 height 4
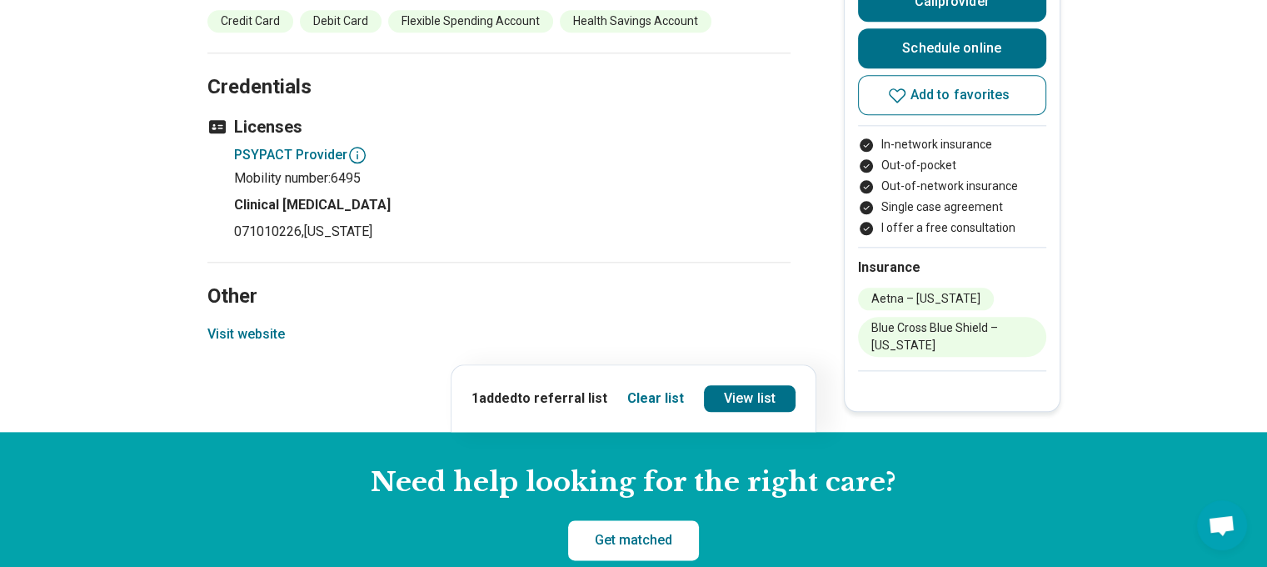
scroll to position [1912, 0]
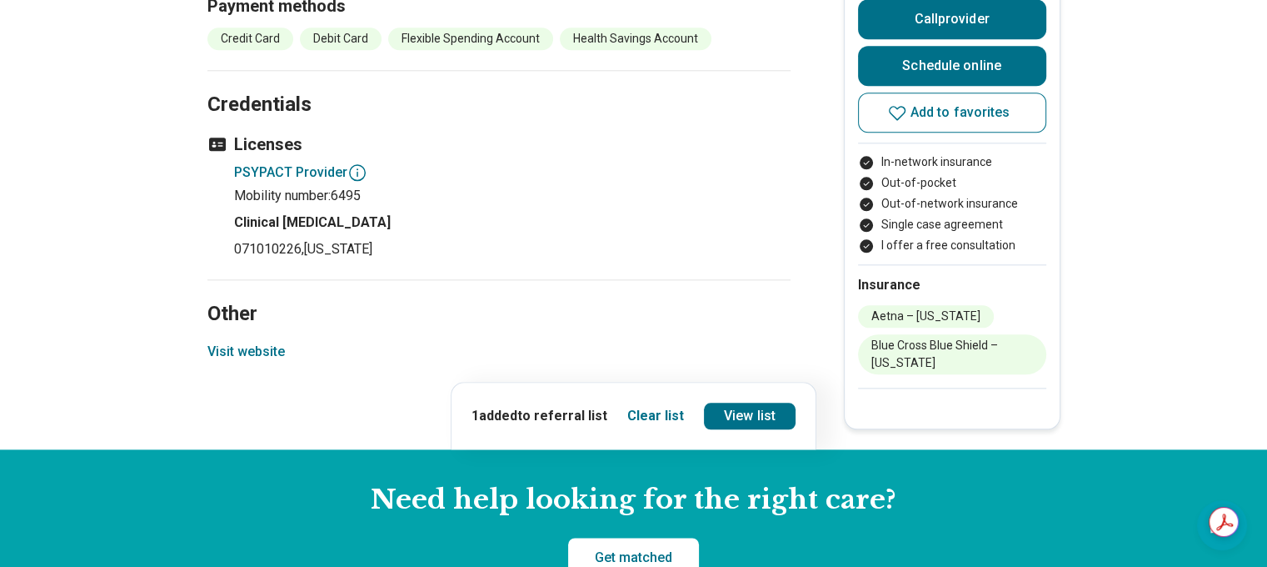
click at [257, 342] on button "Visit website" at bounding box center [245, 352] width 77 height 20
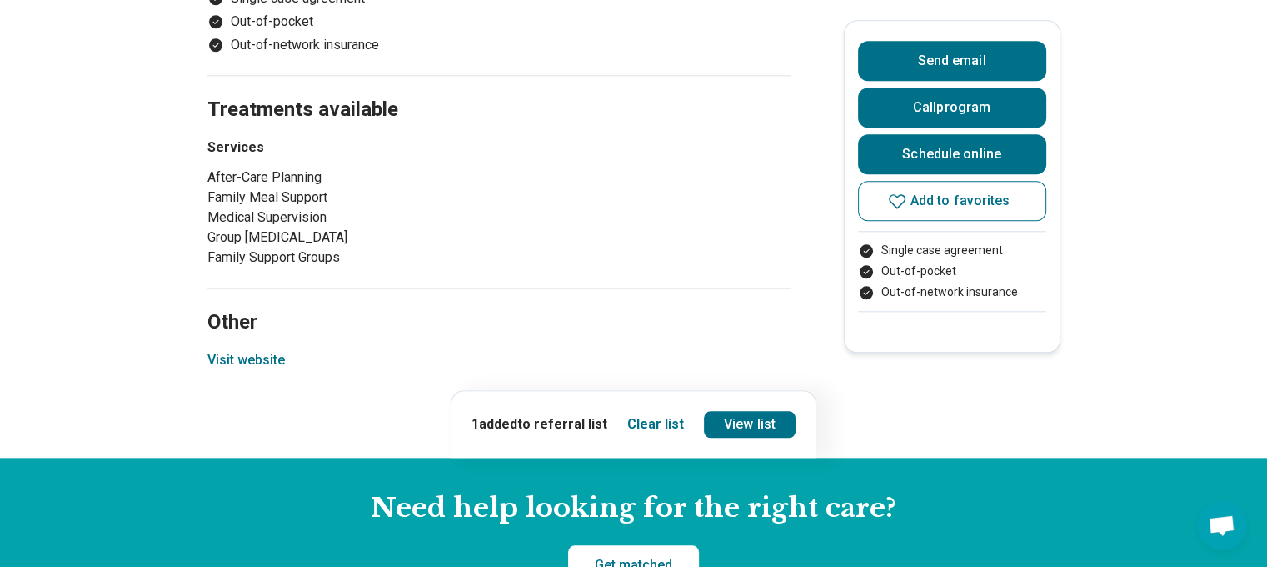
scroll to position [1677, 0]
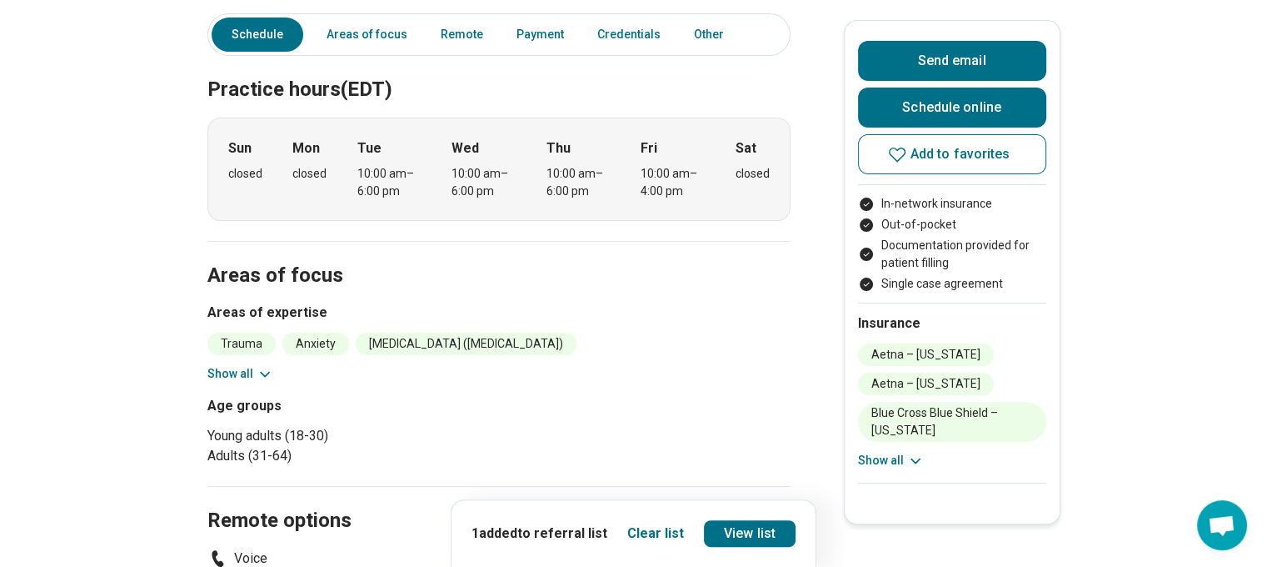
scroll to position [443, 0]
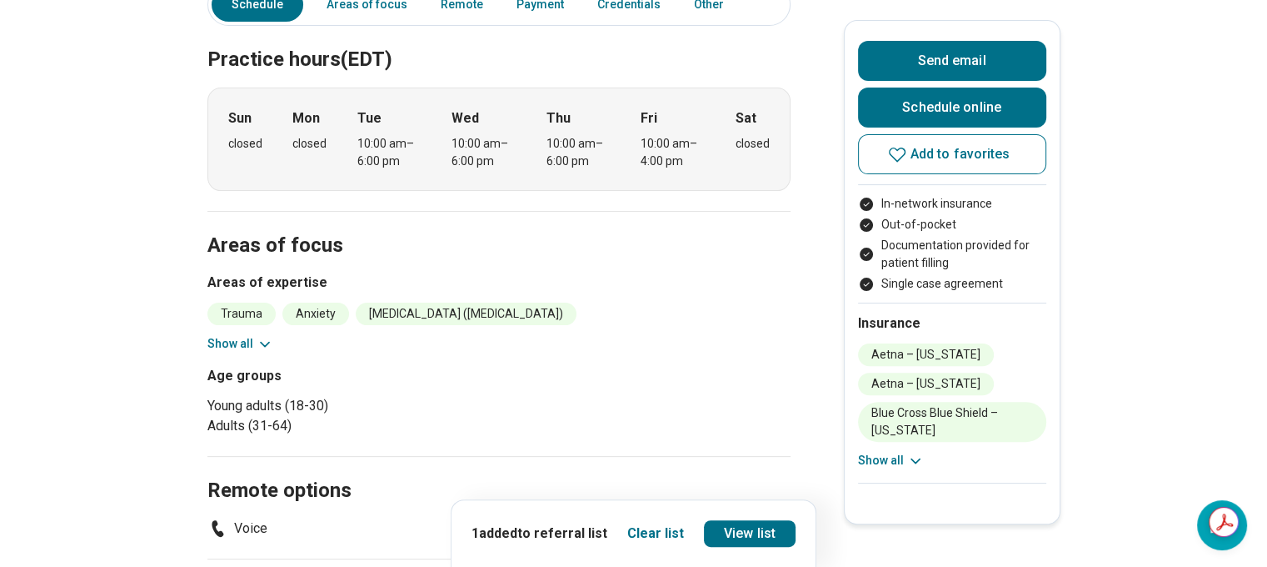
click at [273, 342] on icon at bounding box center [265, 344] width 17 height 17
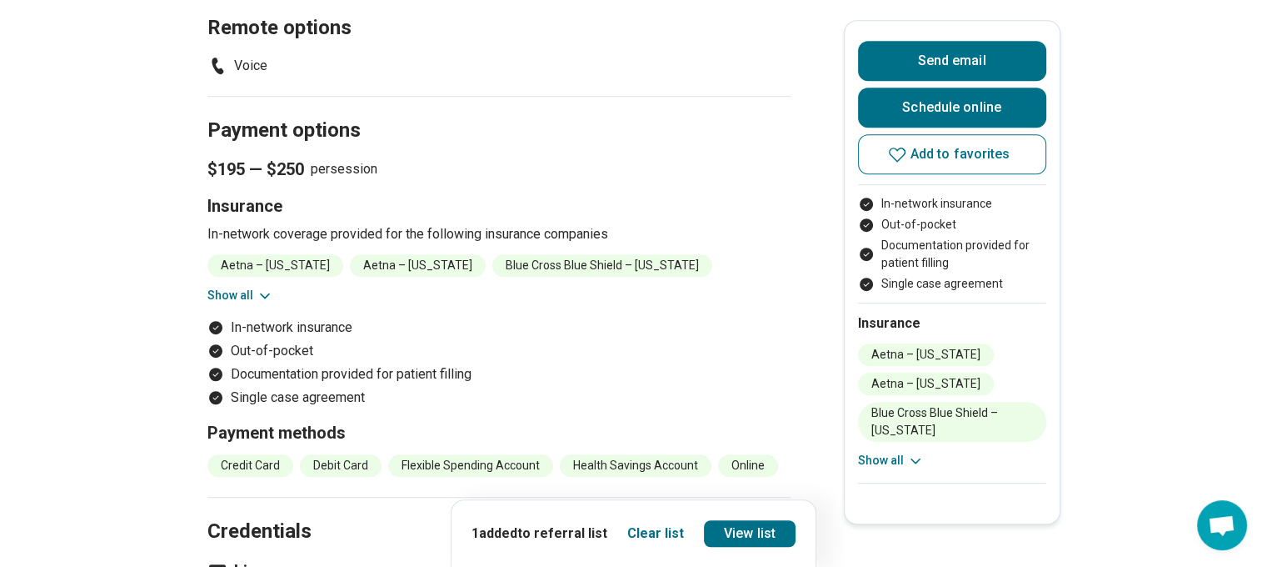
scroll to position [1046, 0]
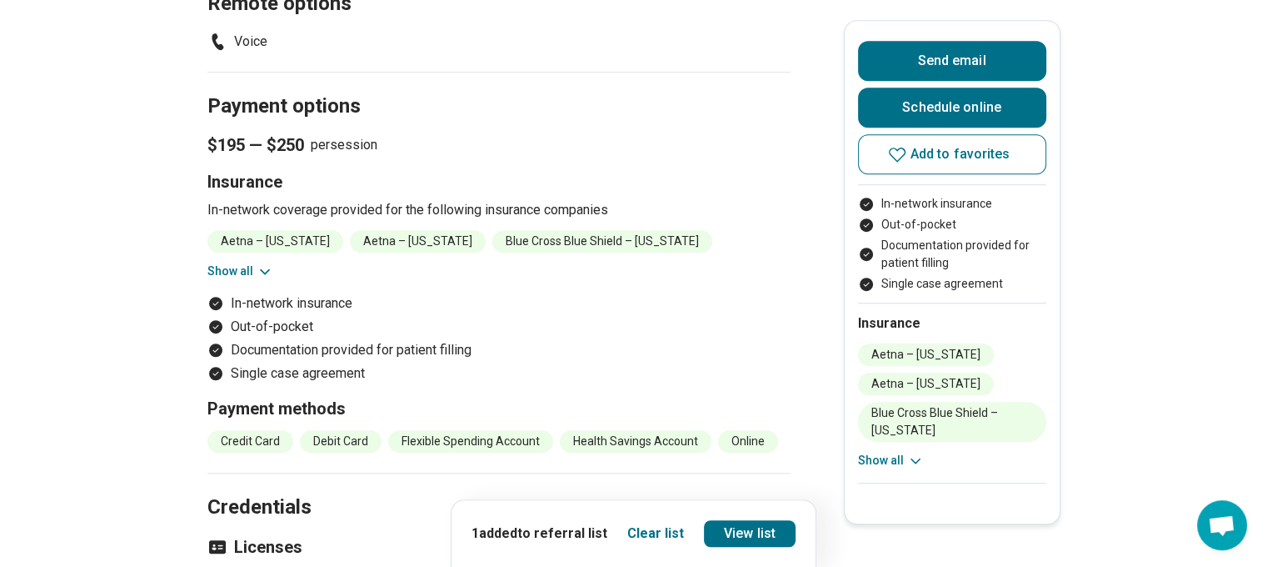
click at [269, 270] on icon at bounding box center [265, 271] width 8 height 4
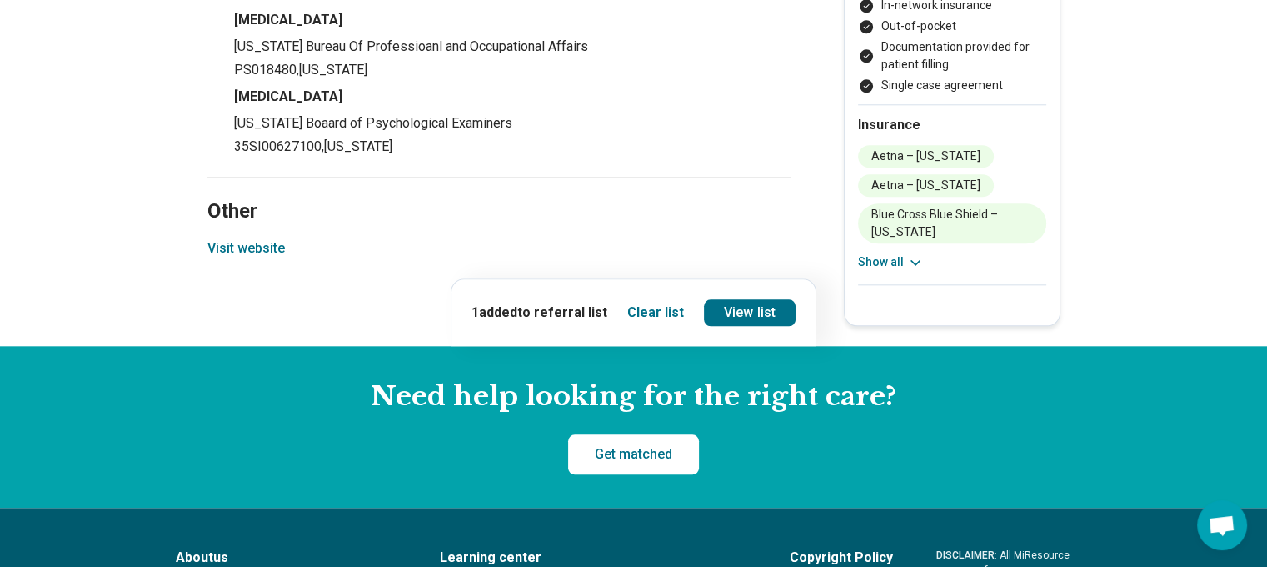
scroll to position [1727, 0]
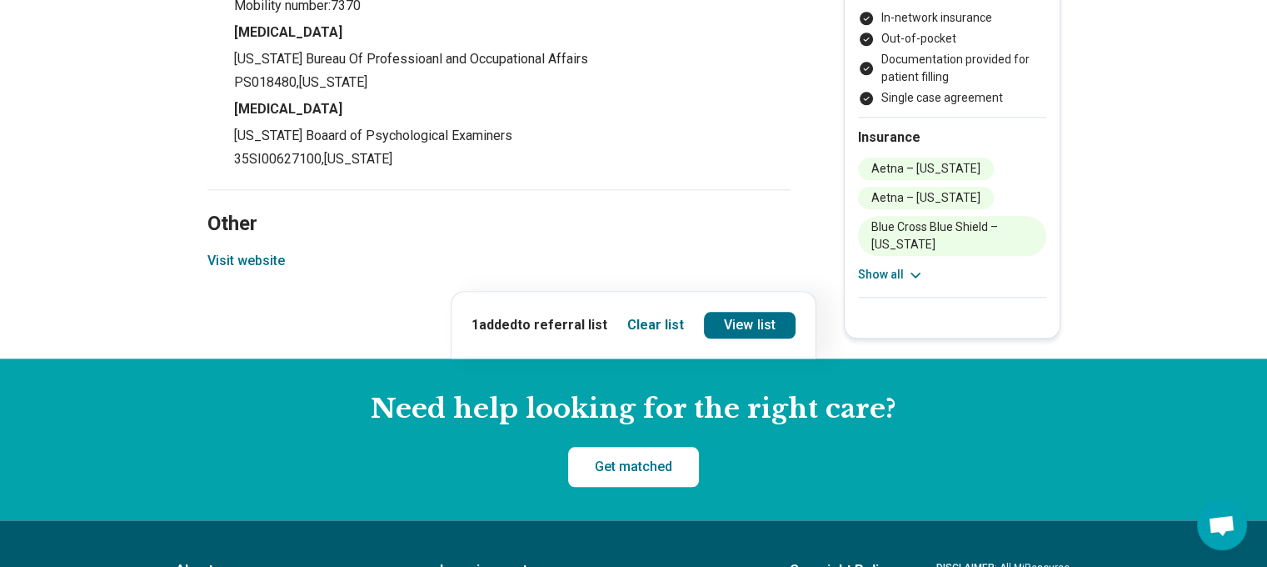
click at [249, 258] on button "Visit website" at bounding box center [245, 261] width 77 height 20
